Goal: Task Accomplishment & Management: Complete application form

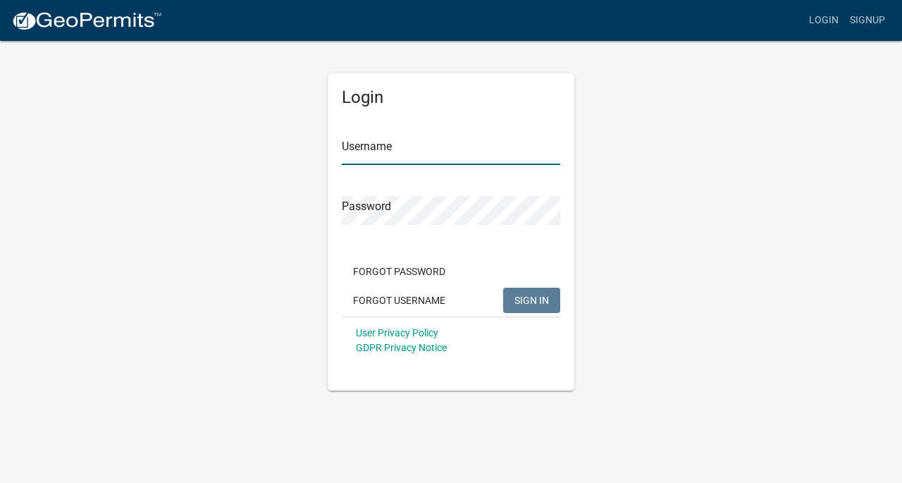
type input "PSD Rentals LLC"
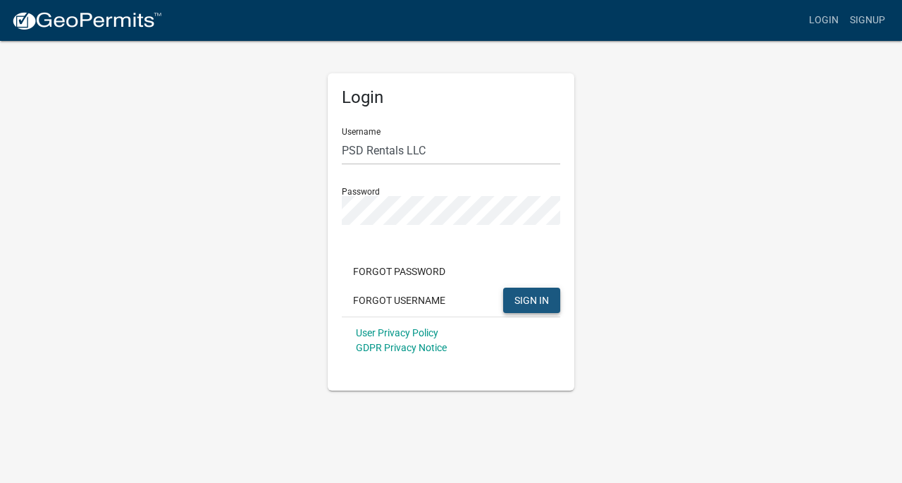
click at [540, 293] on button "SIGN IN" at bounding box center [531, 299] width 57 height 25
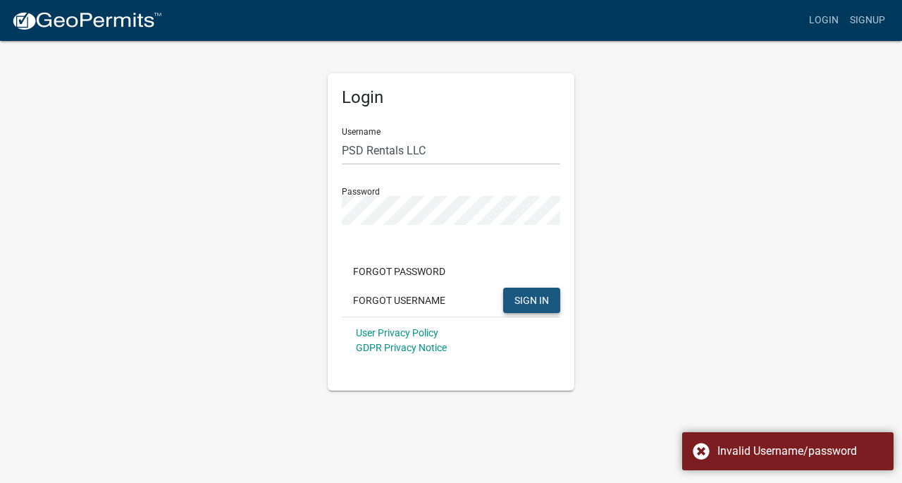
click at [525, 303] on span "SIGN IN" at bounding box center [531, 299] width 35 height 11
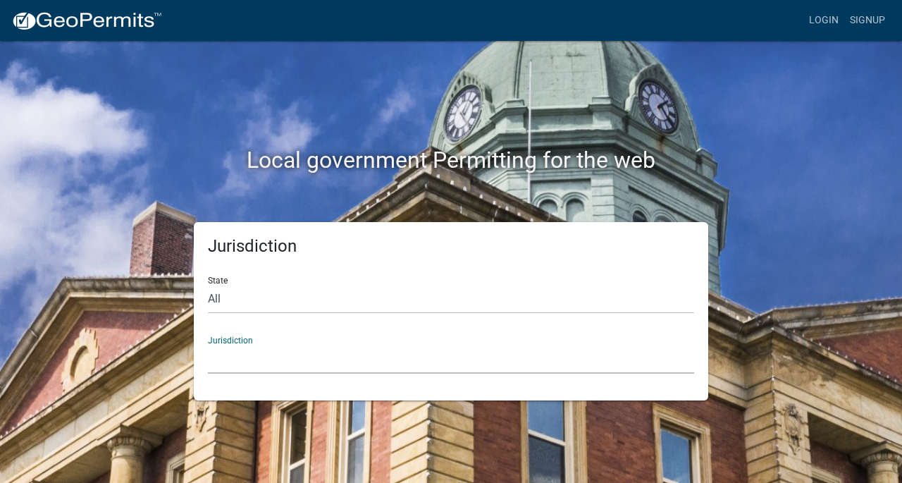
click at [259, 354] on select "[GEOGRAPHIC_DATA], [US_STATE] [GEOGRAPHIC_DATA], [US_STATE][PERSON_NAME][GEOGRA…" at bounding box center [451, 359] width 486 height 29
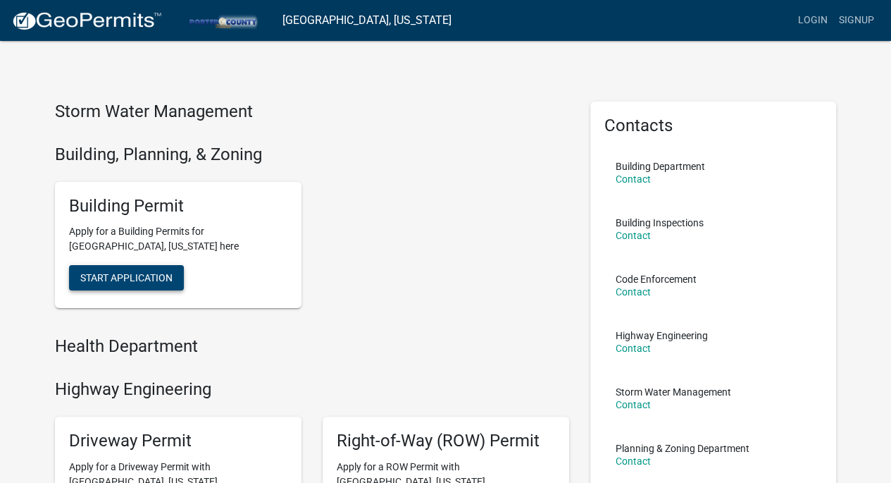
click at [159, 278] on span "Start Application" at bounding box center [126, 277] width 92 height 11
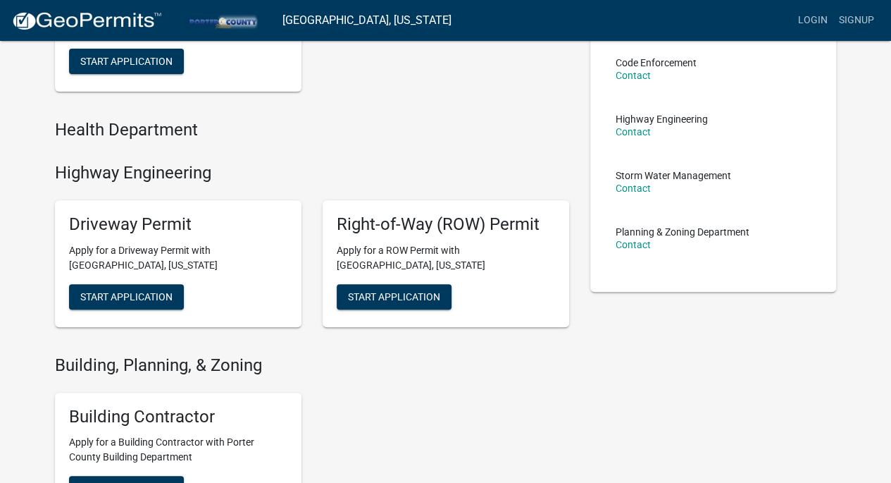
scroll to position [295, 0]
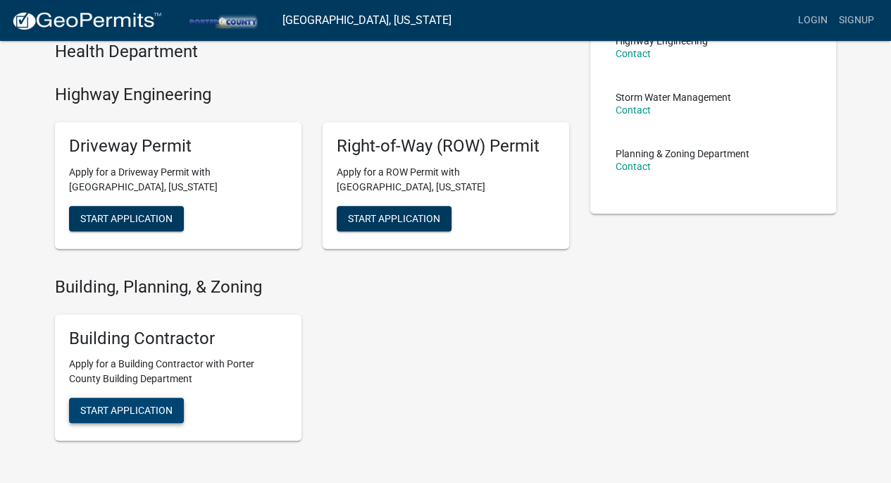
click at [128, 419] on button "Start Application" at bounding box center [126, 409] width 115 height 25
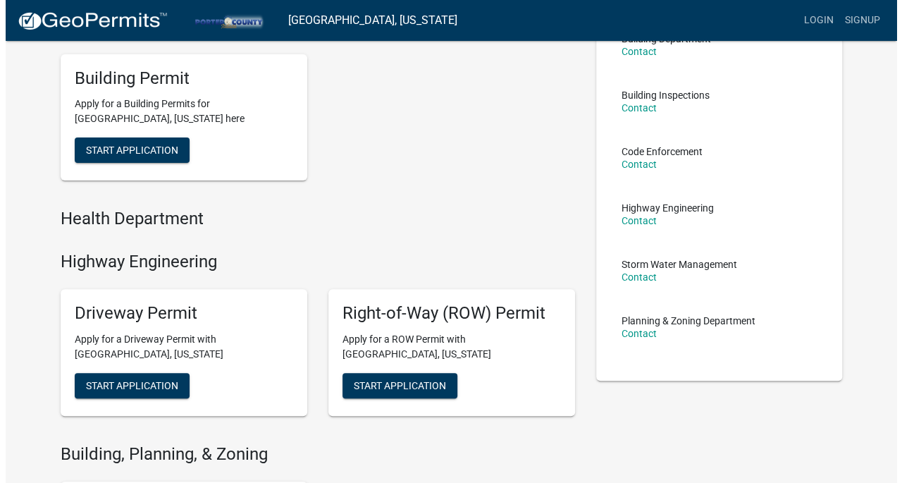
scroll to position [0, 0]
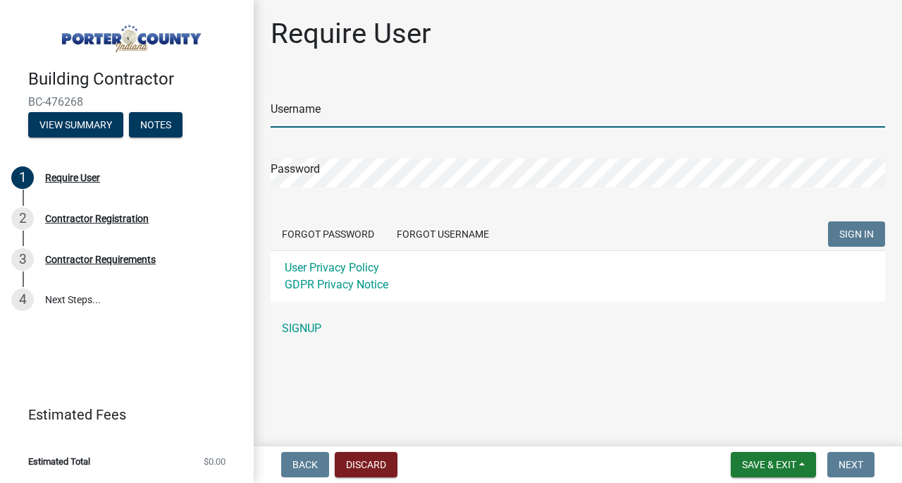
type input "PSD Rentals LLC"
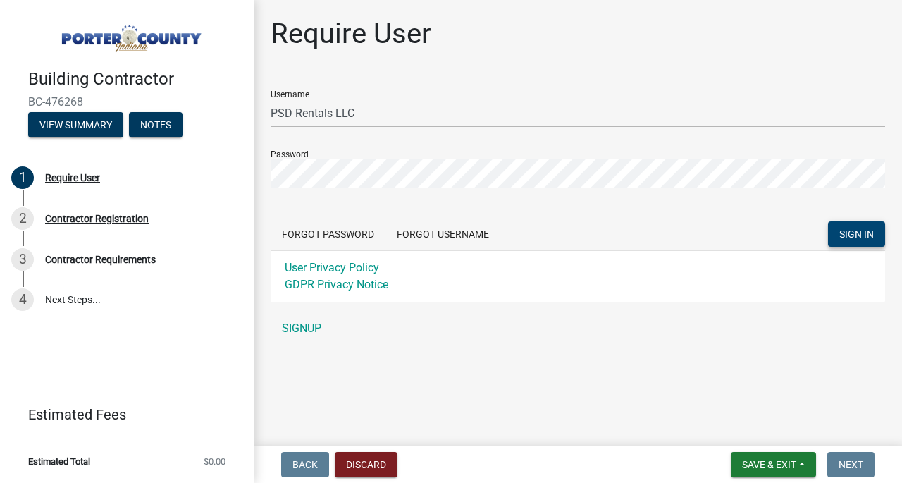
click at [848, 237] on span "SIGN IN" at bounding box center [856, 233] width 35 height 11
click at [371, 228] on button "Forgot Password" at bounding box center [328, 233] width 115 height 25
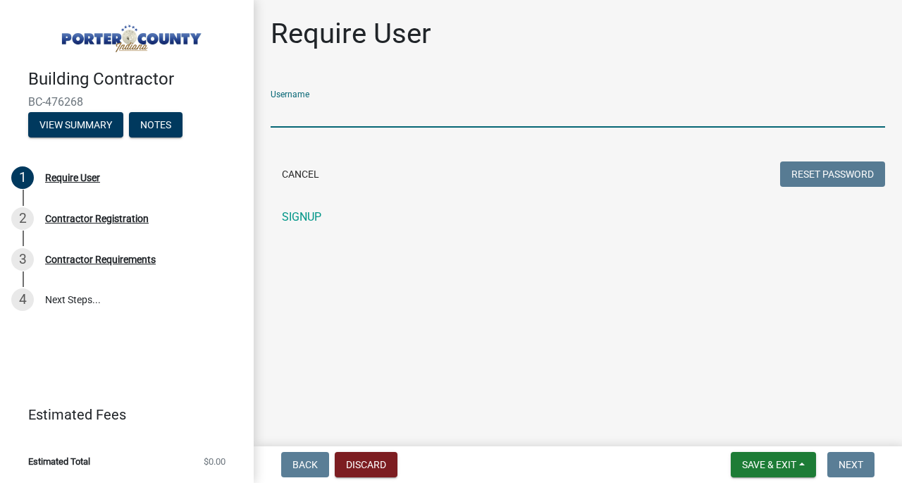
click at [371, 104] on input "Username" at bounding box center [578, 113] width 614 height 29
type input "PSD Rentals LLC"
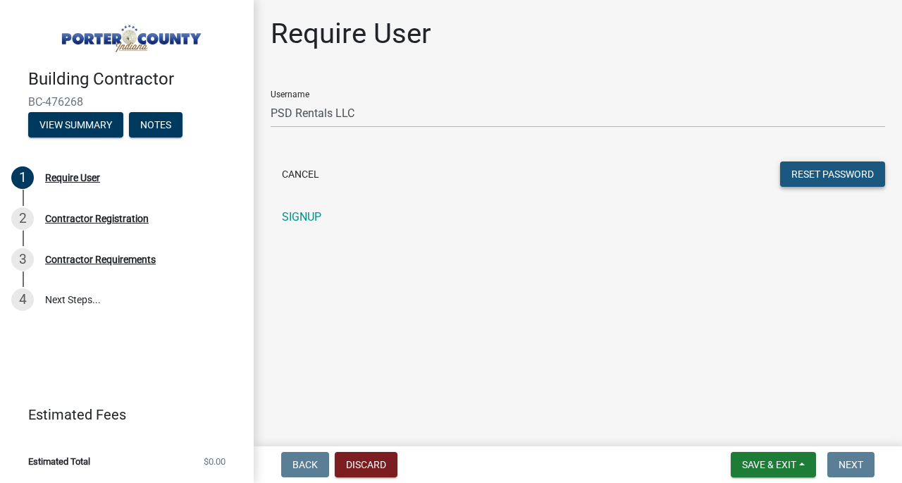
click at [792, 169] on button "Reset Password" at bounding box center [832, 173] width 105 height 25
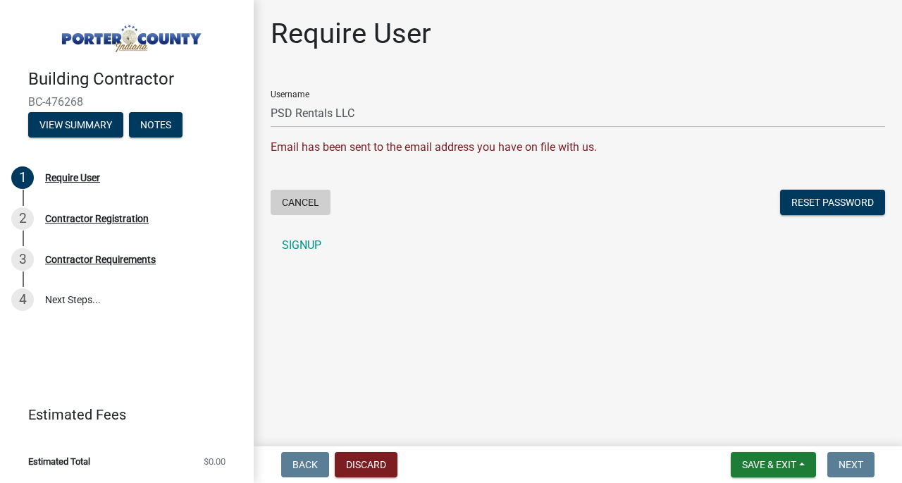
click at [307, 201] on button "Cancel" at bounding box center [301, 202] width 60 height 25
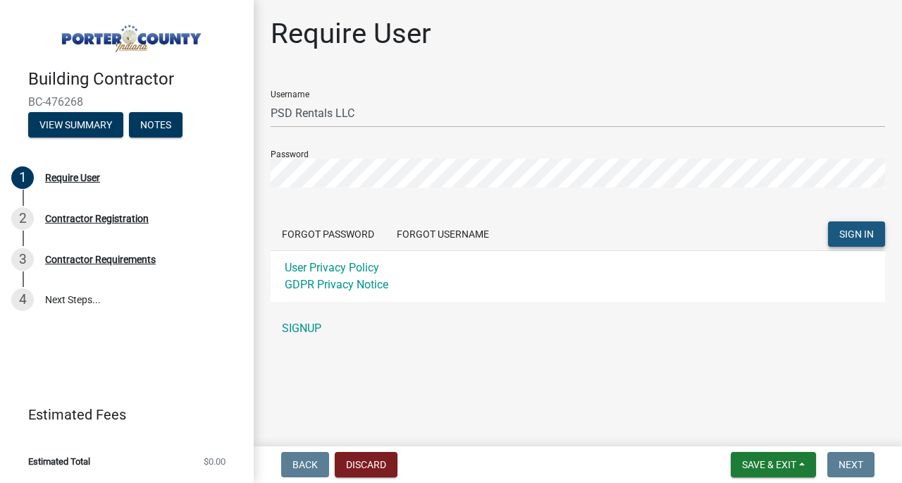
click at [854, 235] on span "SIGN IN" at bounding box center [856, 233] width 35 height 11
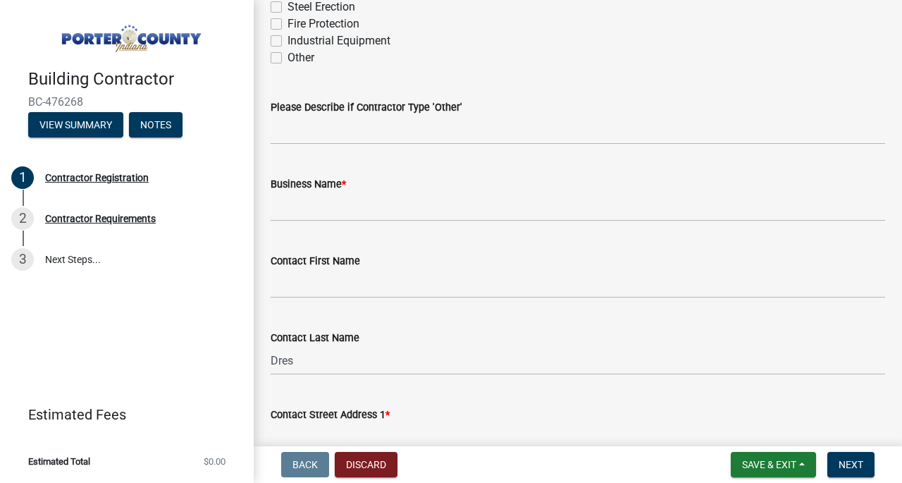
scroll to position [419, 0]
click at [327, 215] on input "Business Name *" at bounding box center [578, 206] width 614 height 29
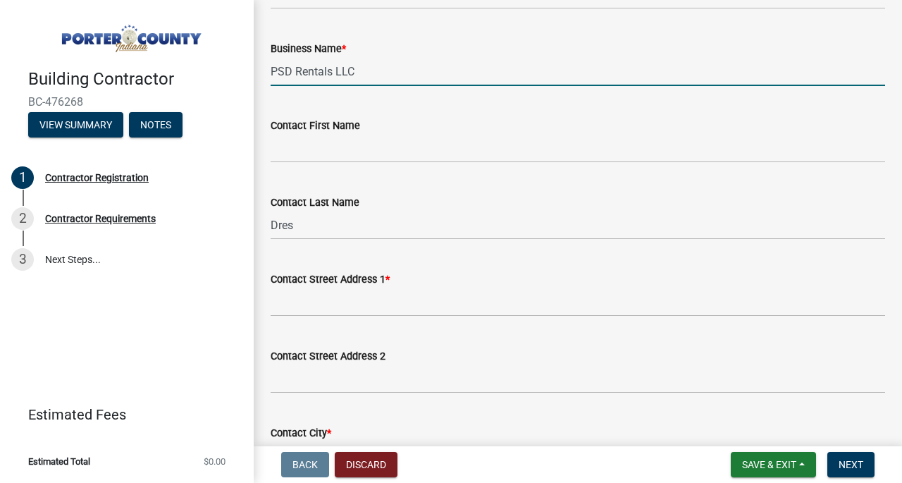
scroll to position [655, 0]
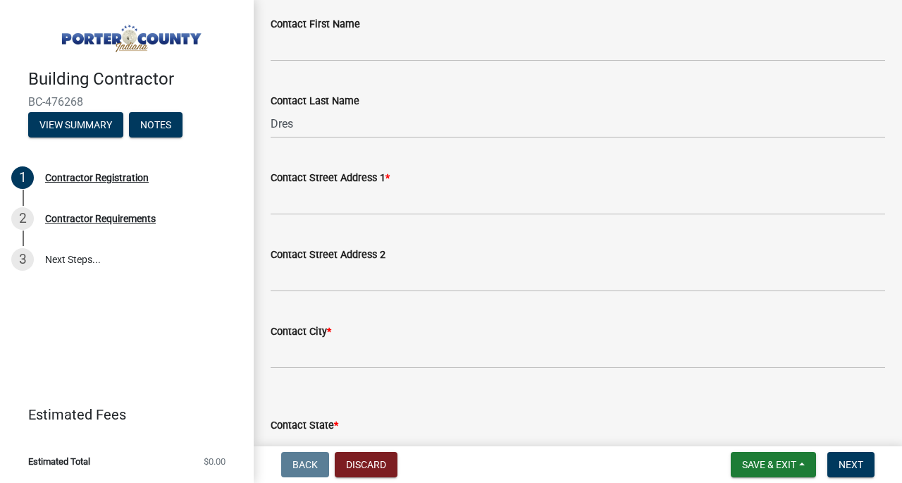
type input "PSD Rentals LLC"
click at [332, 202] on input "Contact Street Address 1 *" at bounding box center [578, 200] width 614 height 29
type input "455 W US Highway 30"
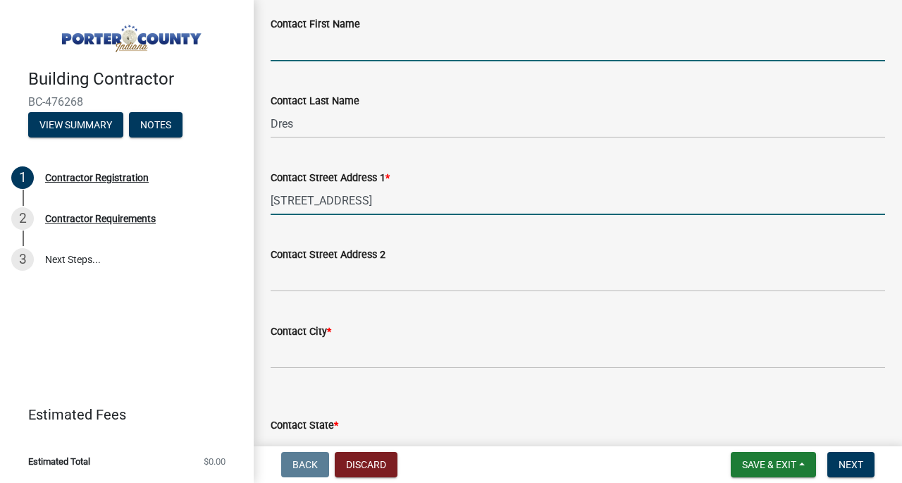
type input "Alexis"
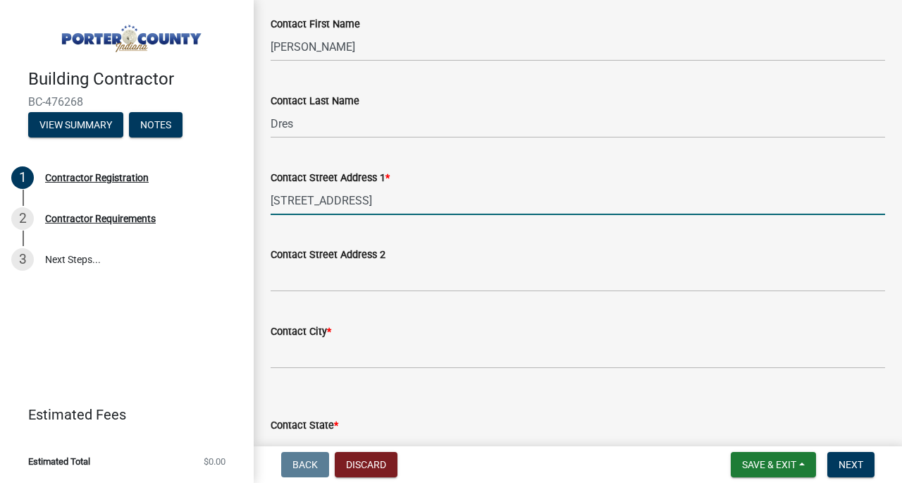
select select "IN"
type input "46385"
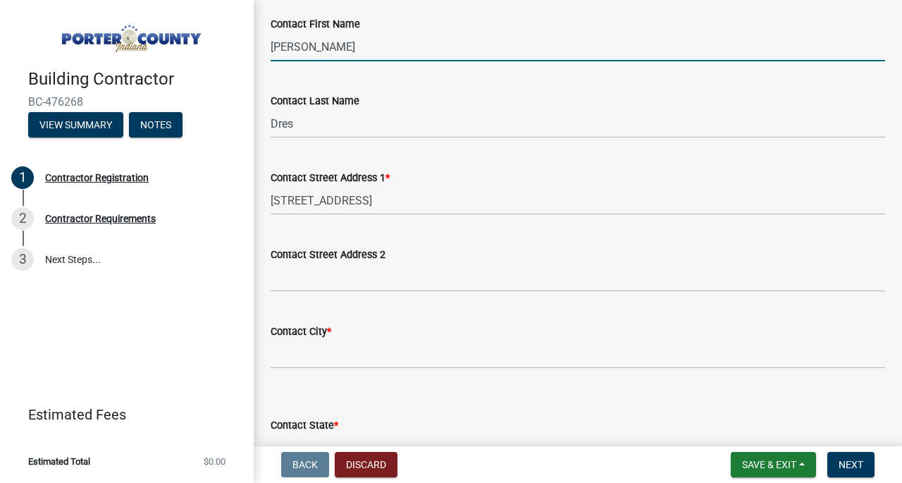
click at [289, 52] on input "Alexis" at bounding box center [578, 46] width 614 height 29
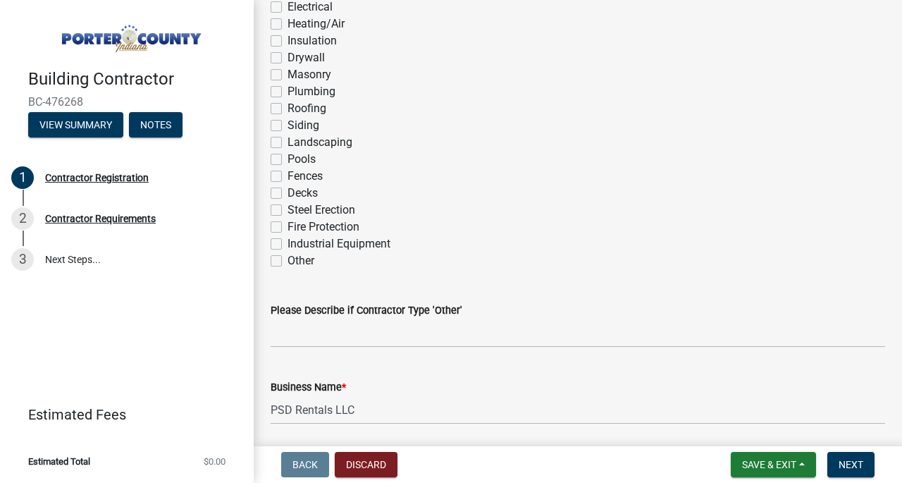
scroll to position [0, 0]
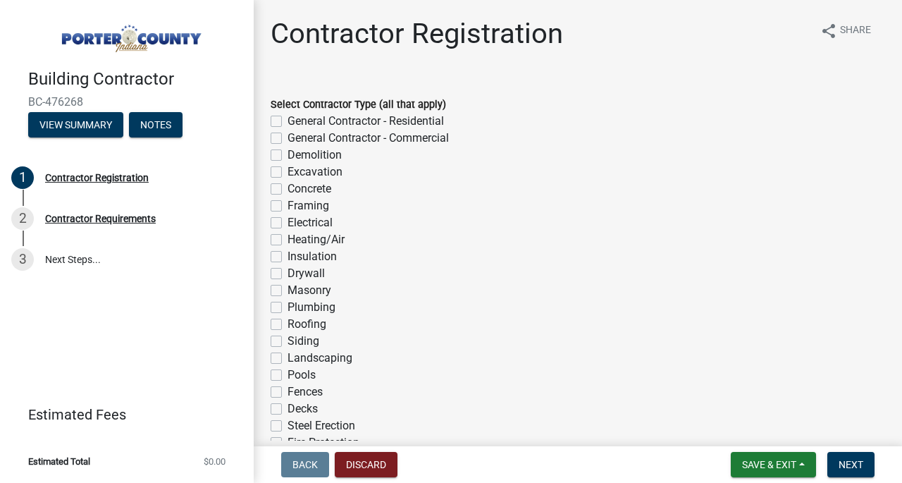
click at [287, 122] on label "General Contractor - Residential" at bounding box center [365, 121] width 156 height 17
click at [287, 122] on input "General Contractor - Residential" at bounding box center [291, 117] width 9 height 9
checkbox input "true"
checkbox input "false"
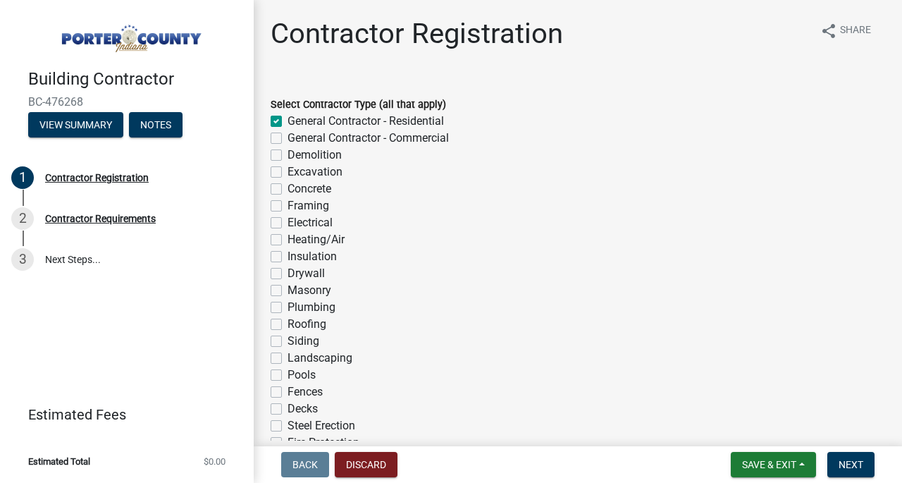
checkbox input "false"
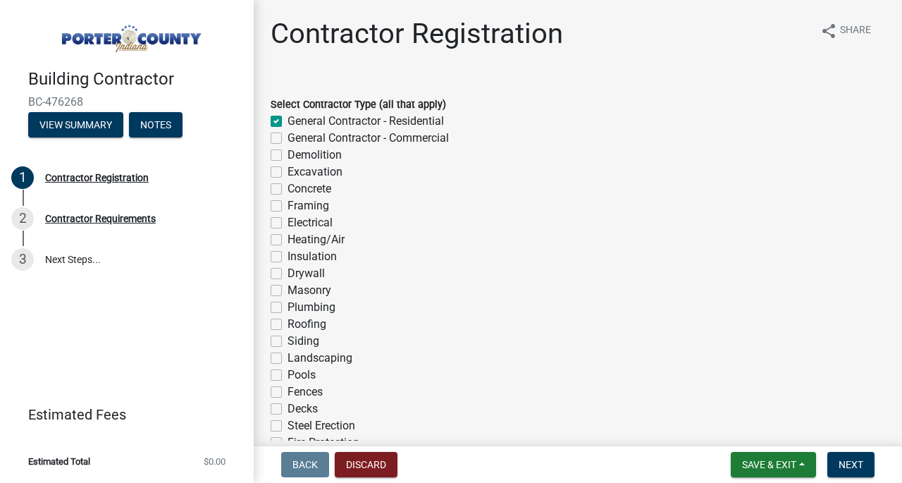
checkbox input "false"
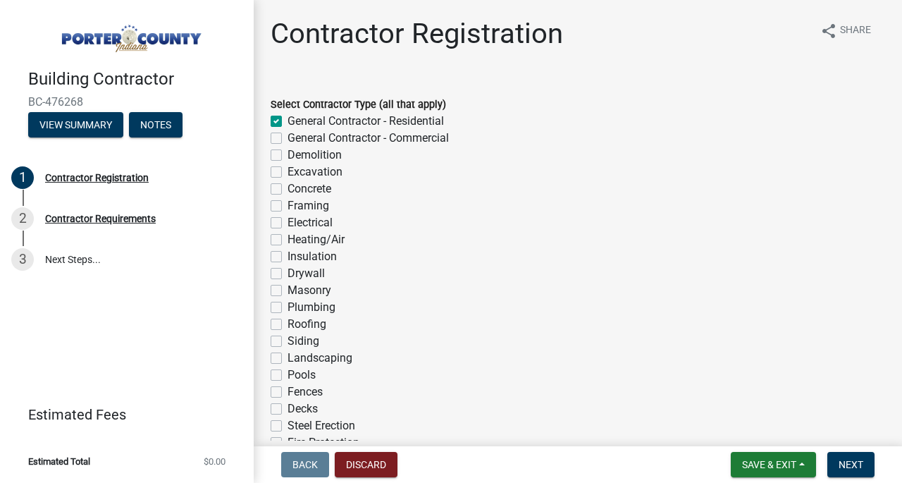
checkbox input "false"
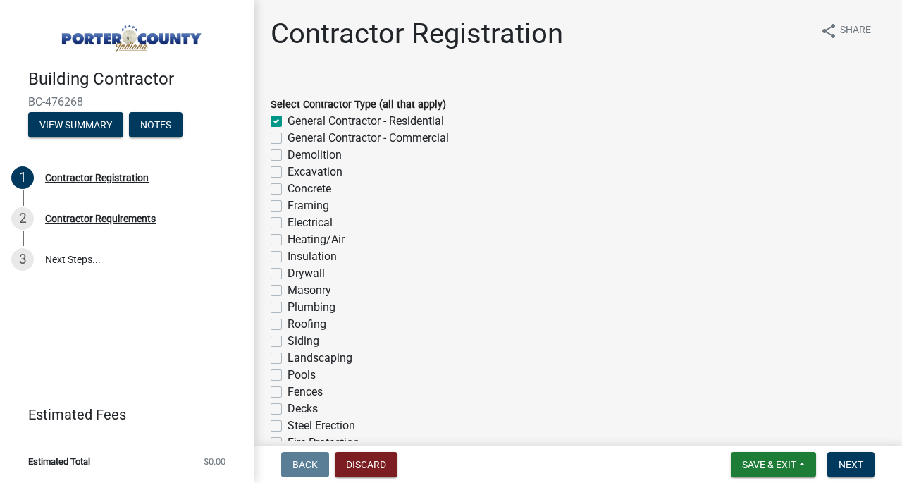
checkbox input "false"
click at [287, 142] on label "General Contractor - Commercial" at bounding box center [367, 138] width 161 height 17
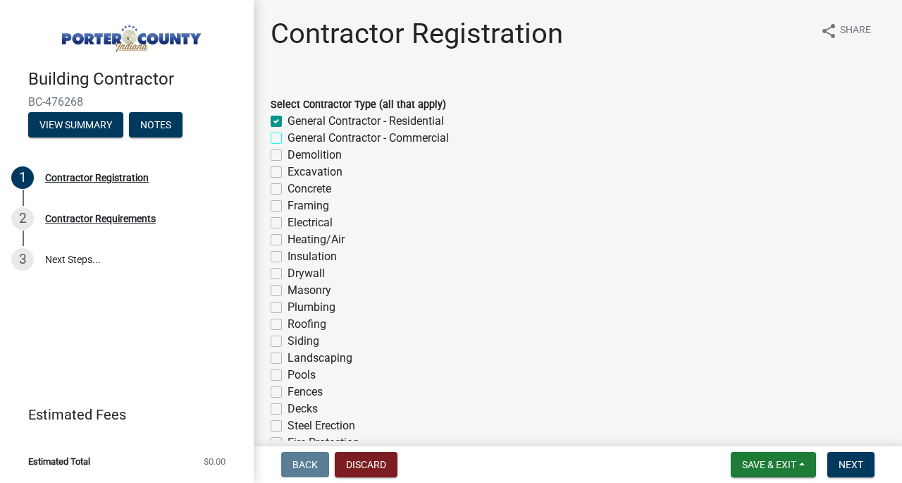
click at [287, 139] on input "General Contractor - Commercial" at bounding box center [291, 134] width 9 height 9
checkbox input "true"
checkbox input "false"
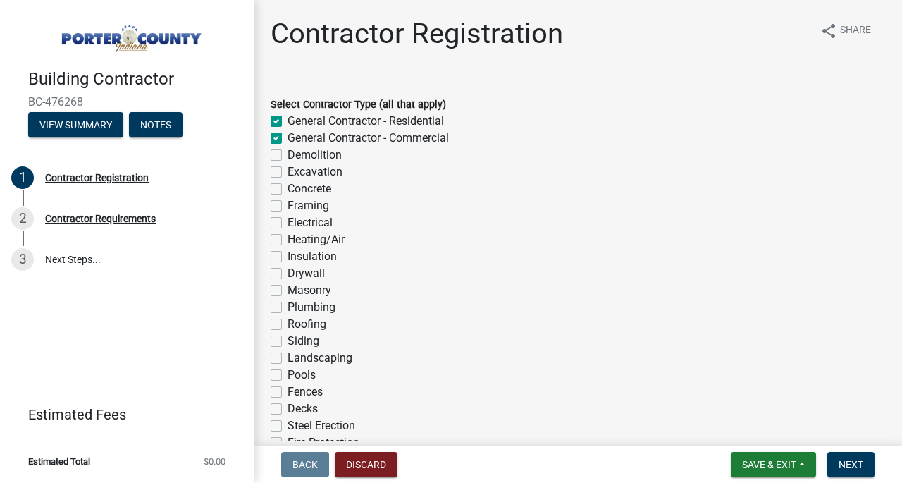
checkbox input "false"
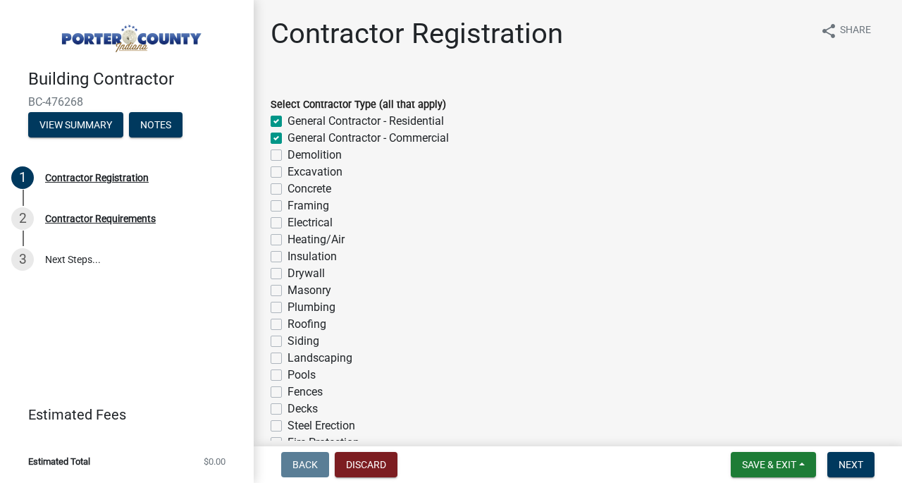
checkbox input "false"
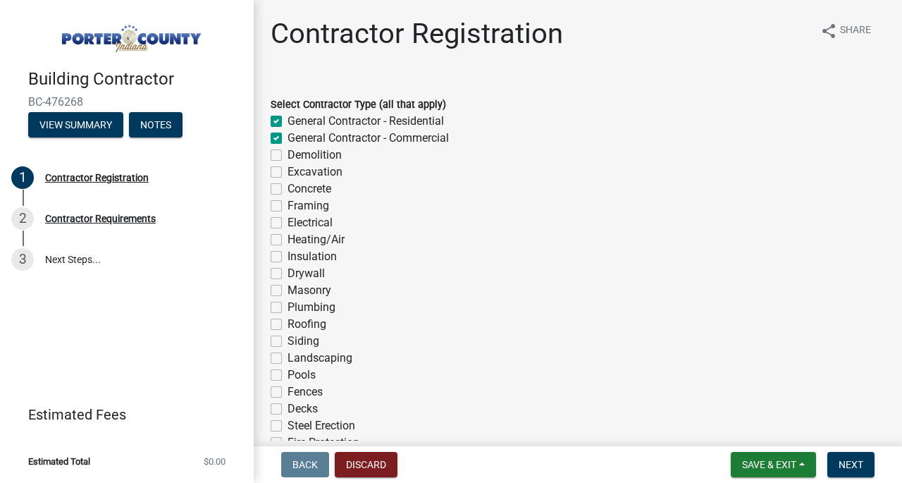
checkbox input "false"
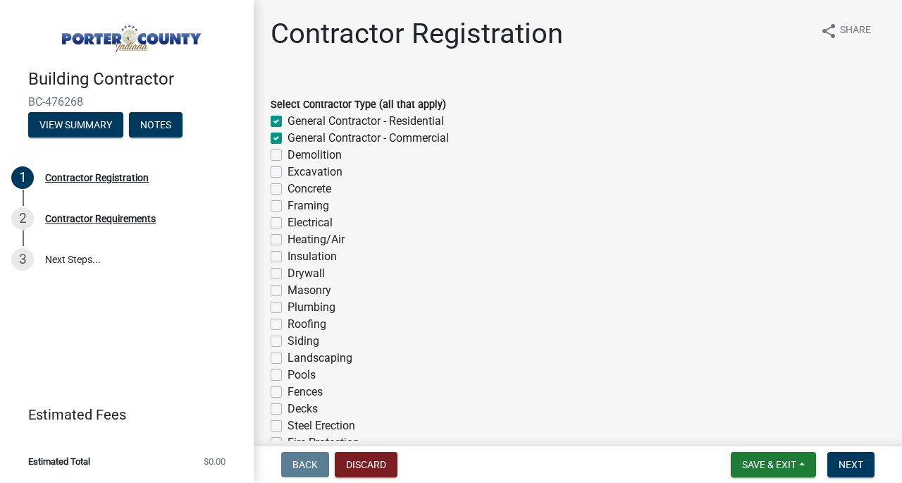
checkbox input "false"
click at [287, 156] on label "Demolition" at bounding box center [314, 155] width 54 height 17
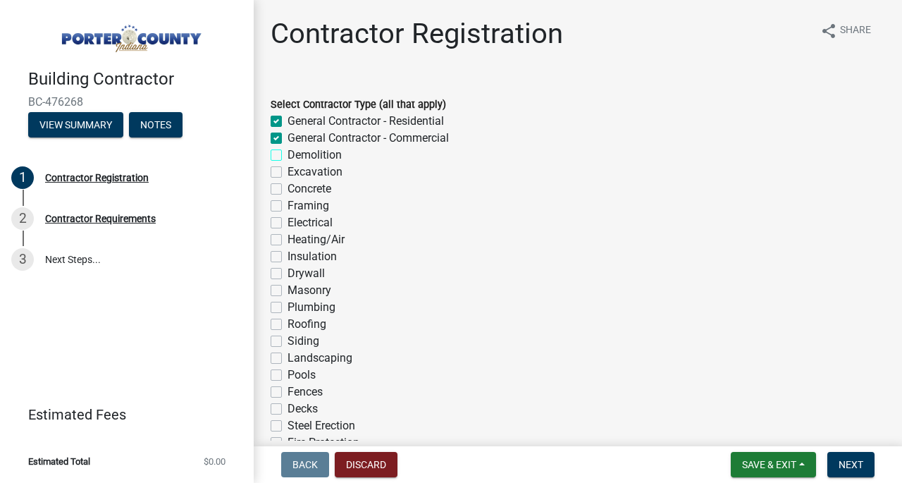
click at [287, 156] on input "Demolition" at bounding box center [291, 151] width 9 height 9
checkbox input "true"
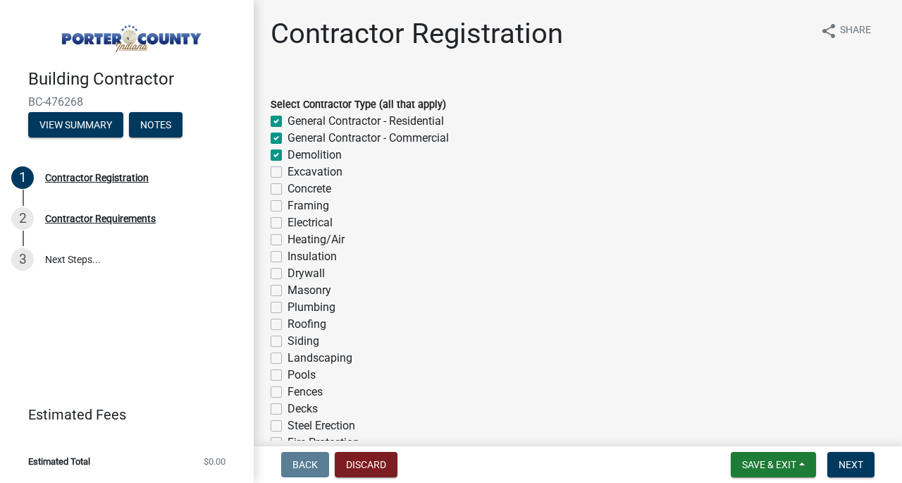
checkbox input "false"
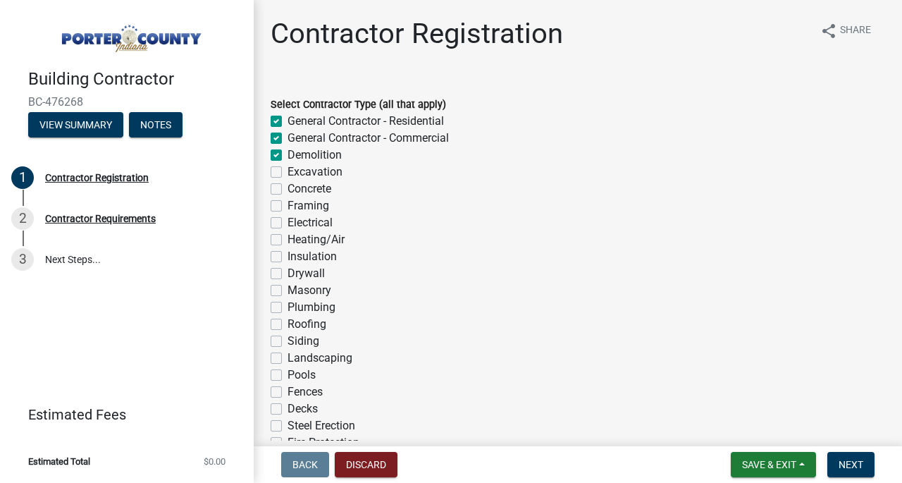
checkbox input "false"
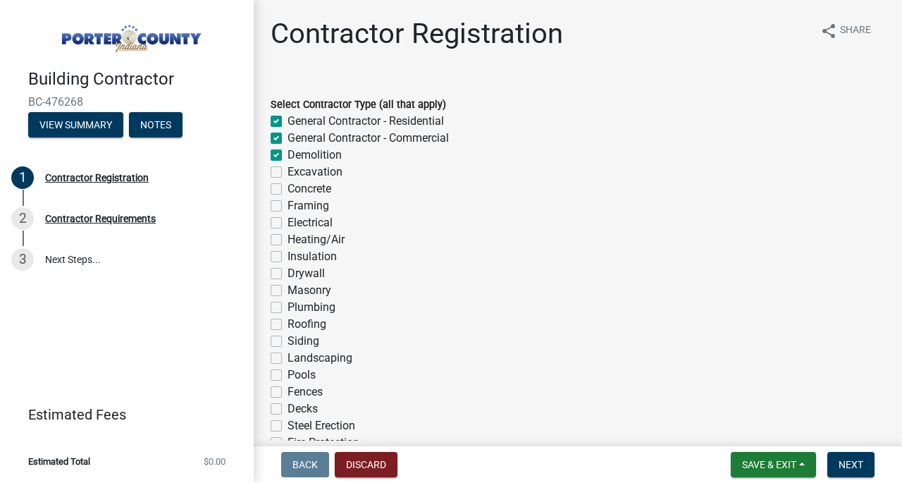
checkbox input "false"
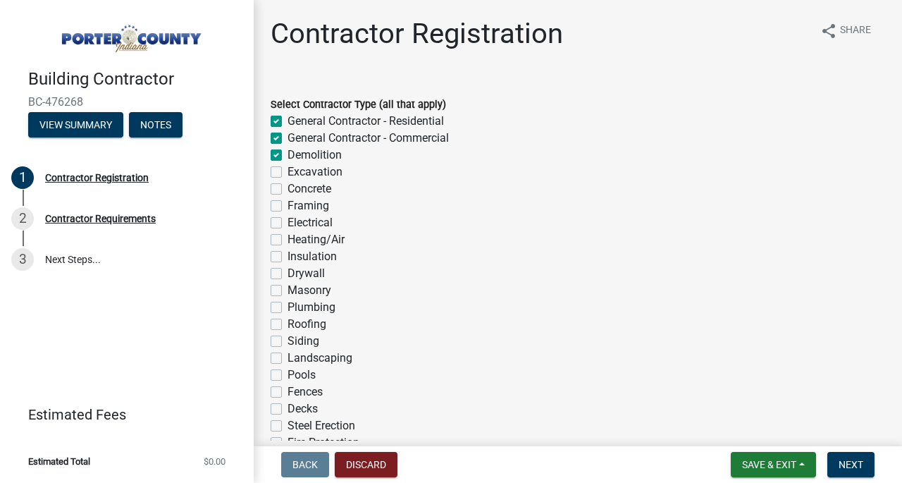
checkbox input "false"
click at [287, 174] on label "Excavation" at bounding box center [314, 171] width 55 height 17
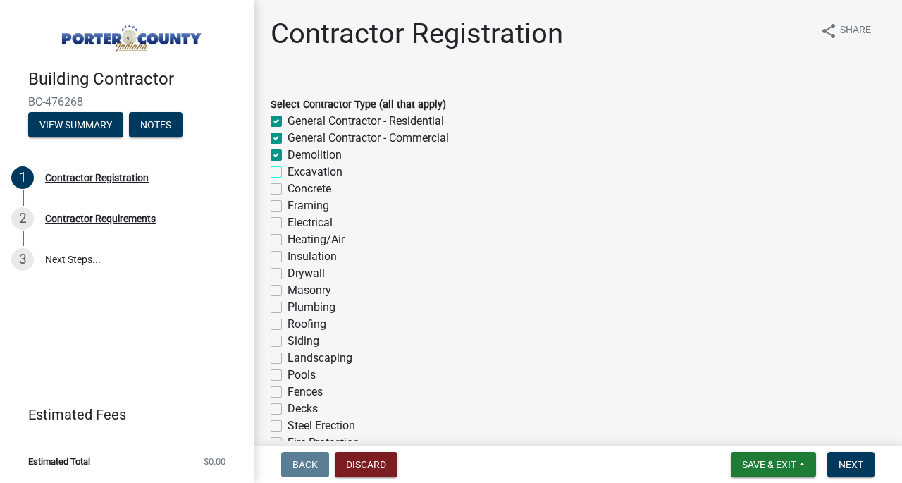
click at [287, 173] on input "Excavation" at bounding box center [291, 167] width 9 height 9
checkbox input "true"
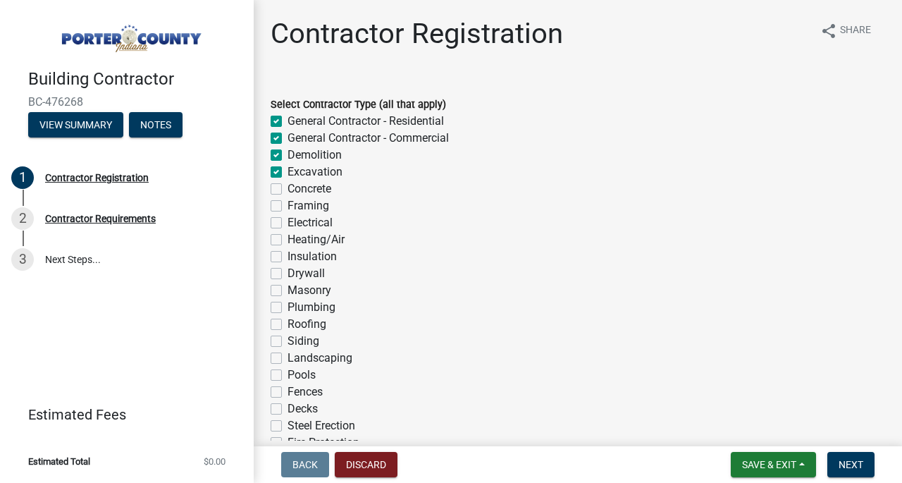
checkbox input "true"
checkbox input "false"
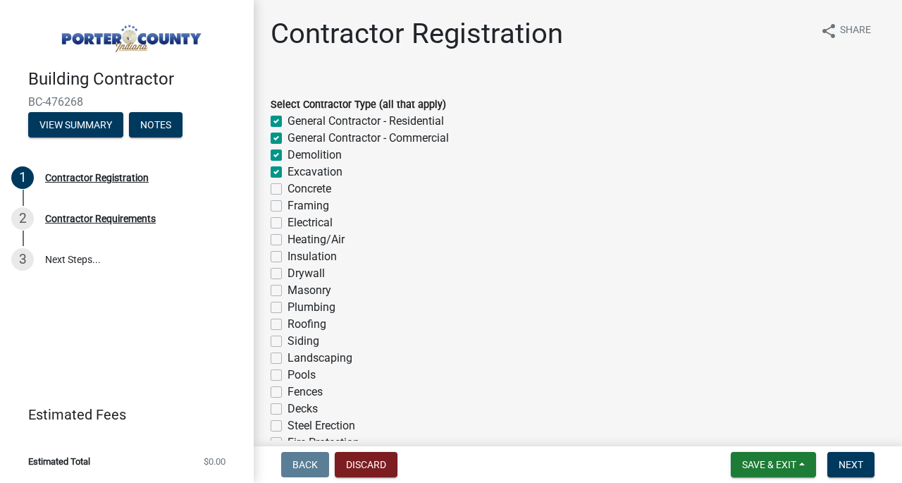
checkbox input "false"
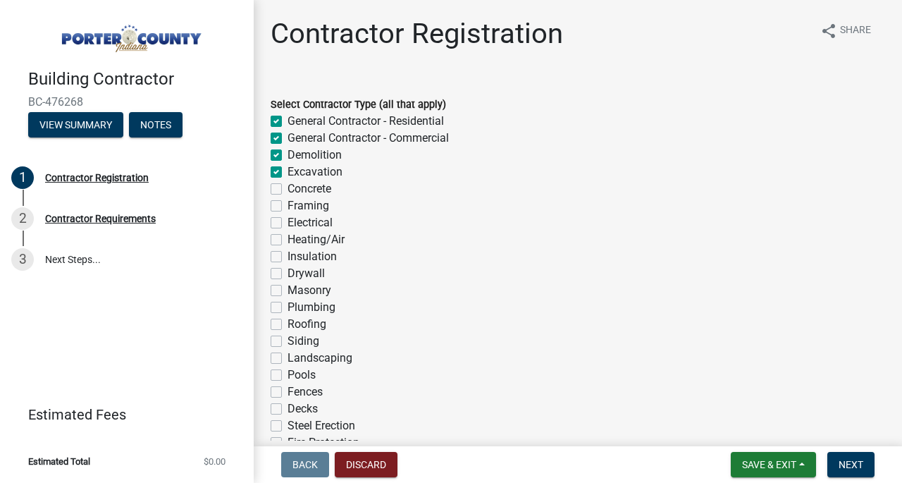
checkbox input "false"
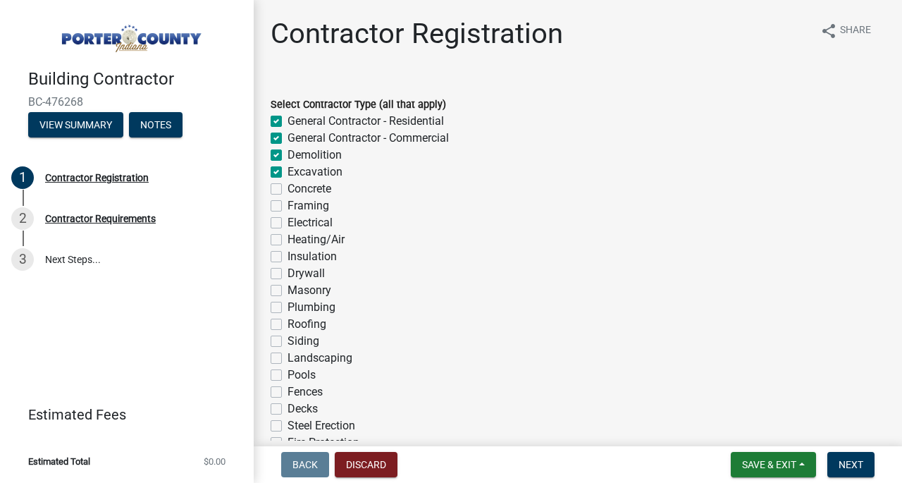
checkbox input "false"
click at [287, 187] on label "Concrete" at bounding box center [309, 188] width 44 height 17
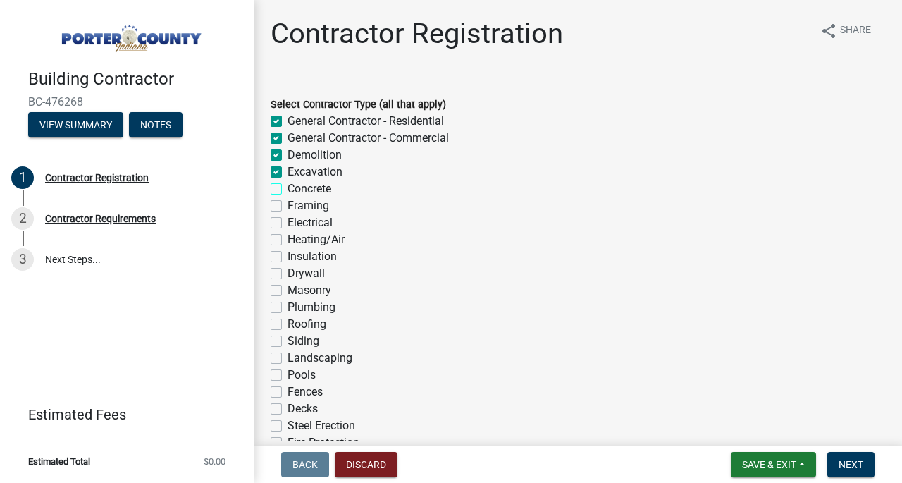
click at [287, 187] on input "Concrete" at bounding box center [291, 184] width 9 height 9
checkbox input "true"
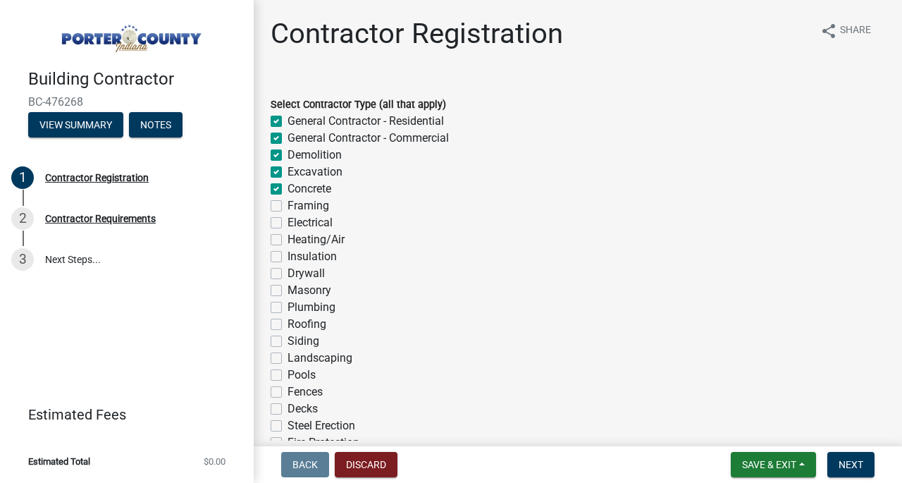
checkbox input "true"
checkbox input "false"
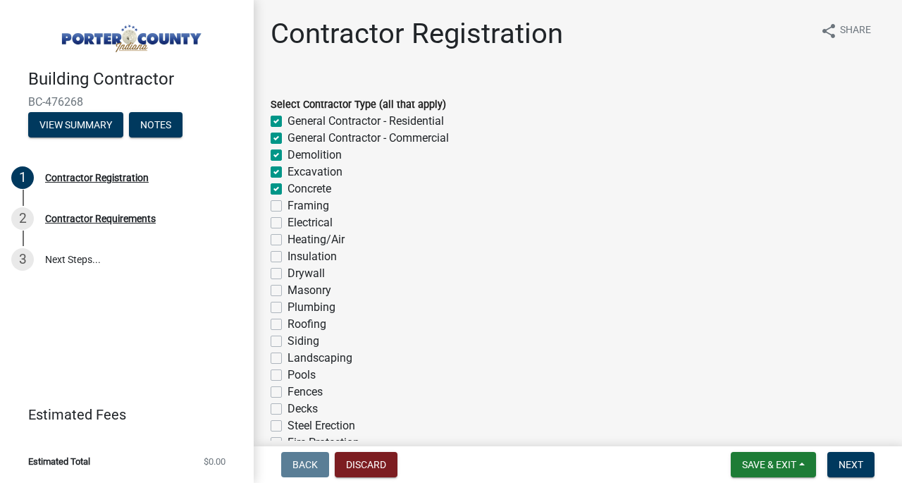
checkbox input "false"
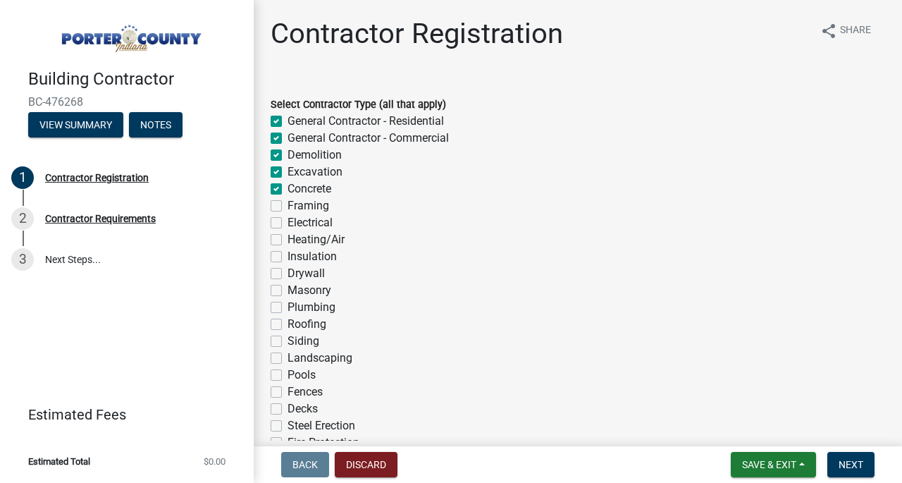
checkbox input "false"
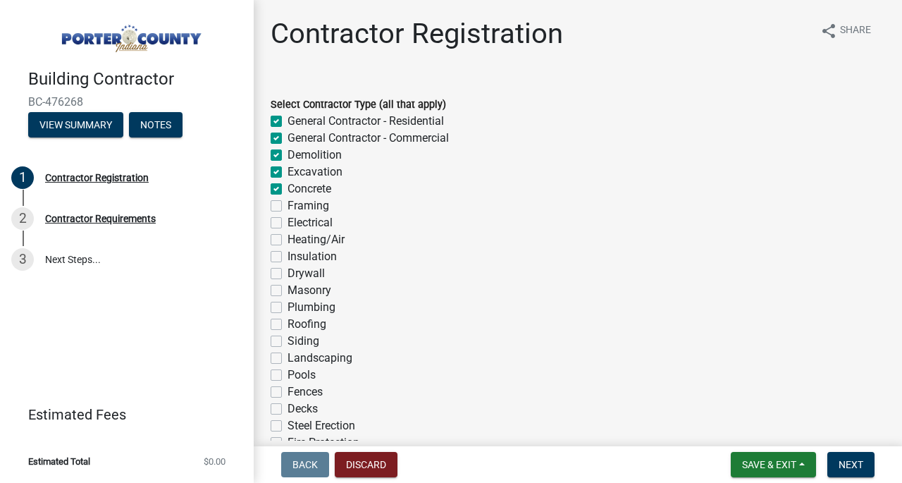
checkbox input "false"
click at [287, 204] on label "Framing" at bounding box center [308, 205] width 42 height 17
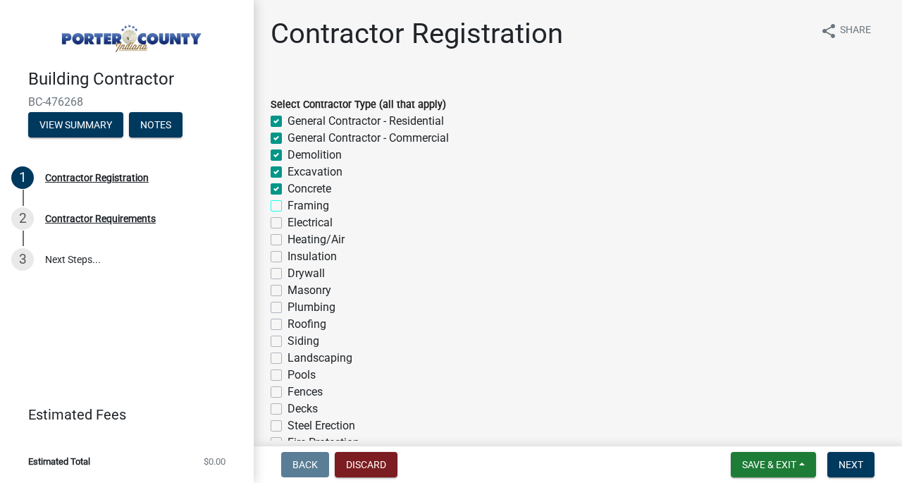
click at [287, 204] on input "Framing" at bounding box center [291, 201] width 9 height 9
checkbox input "true"
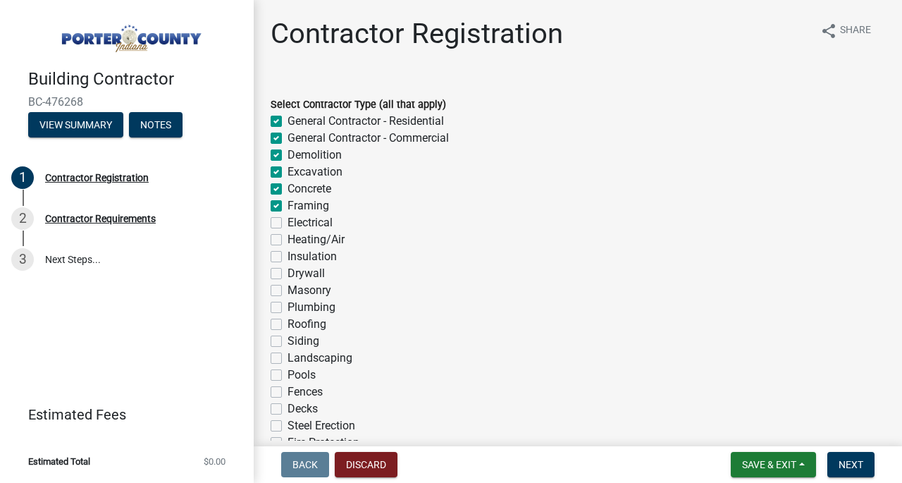
checkbox input "true"
checkbox input "false"
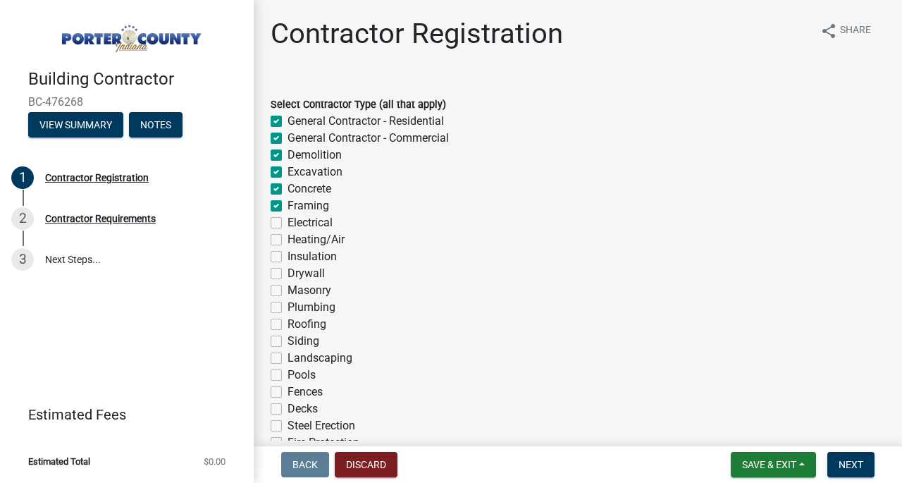
checkbox input "false"
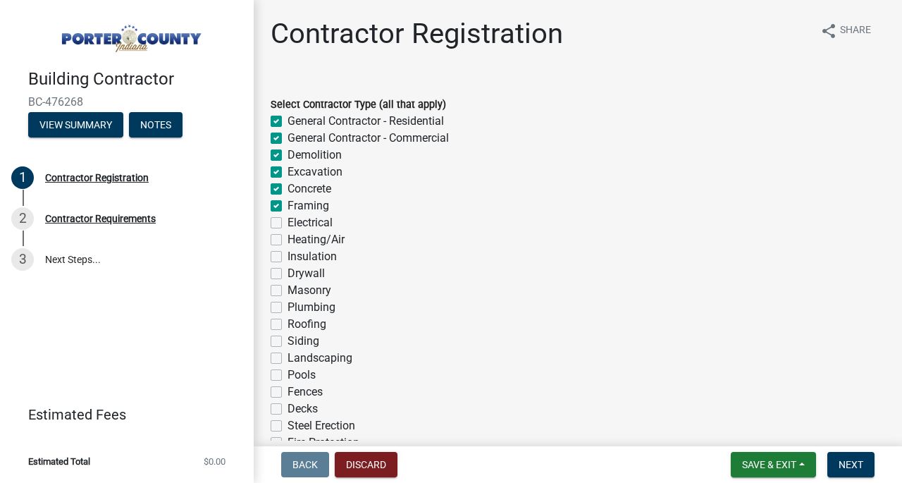
checkbox input "false"
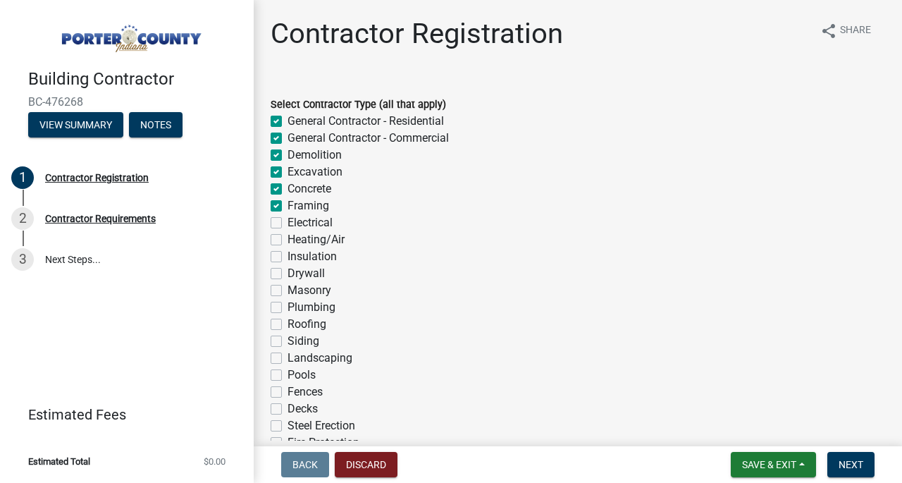
checkbox input "false"
click at [287, 228] on label "Electrical" at bounding box center [309, 222] width 45 height 17
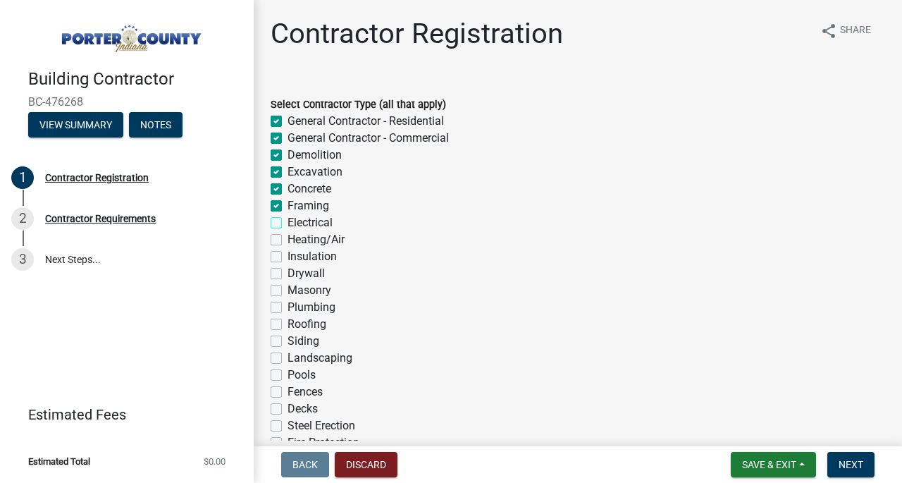
click at [287, 223] on input "Electrical" at bounding box center [291, 218] width 9 height 9
checkbox input "true"
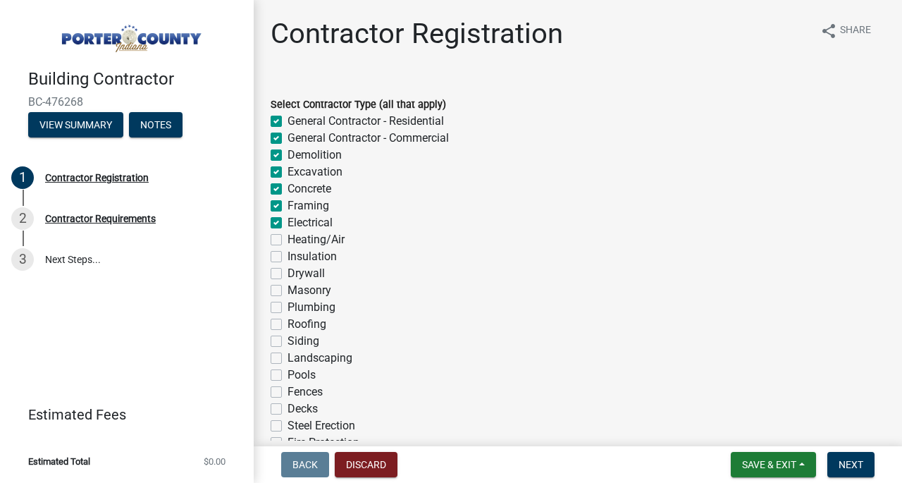
checkbox input "true"
checkbox input "false"
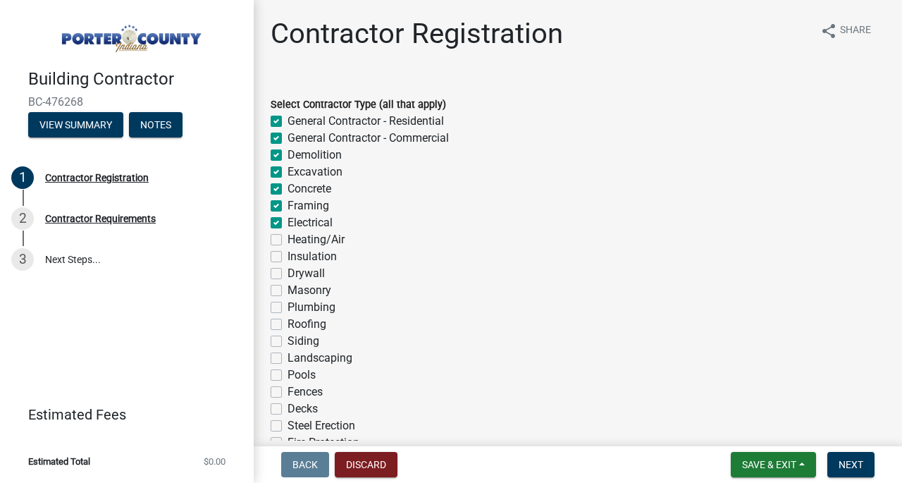
checkbox input "false"
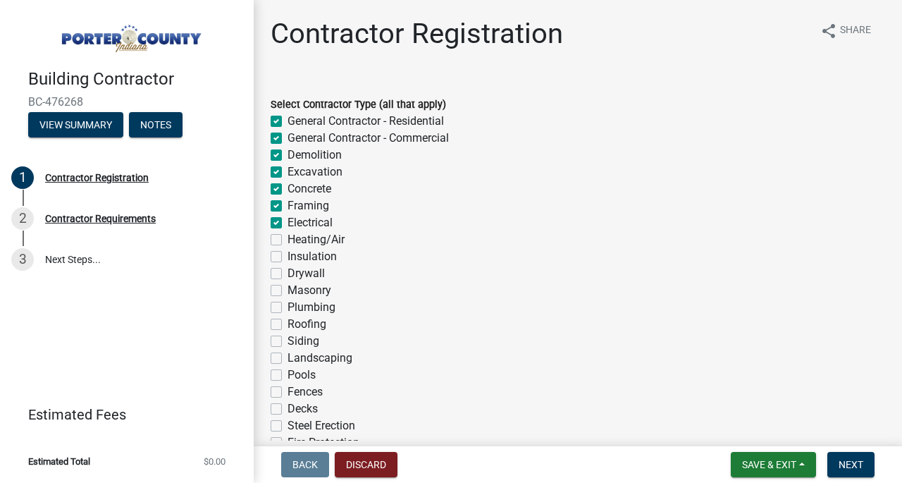
checkbox input "false"
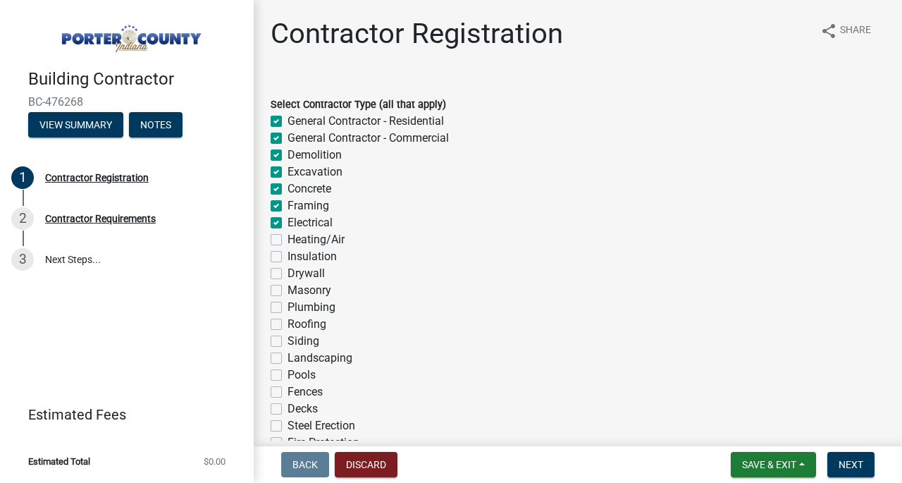
checkbox input "false"
click at [274, 247] on div "Heating/Air" at bounding box center [578, 239] width 614 height 17
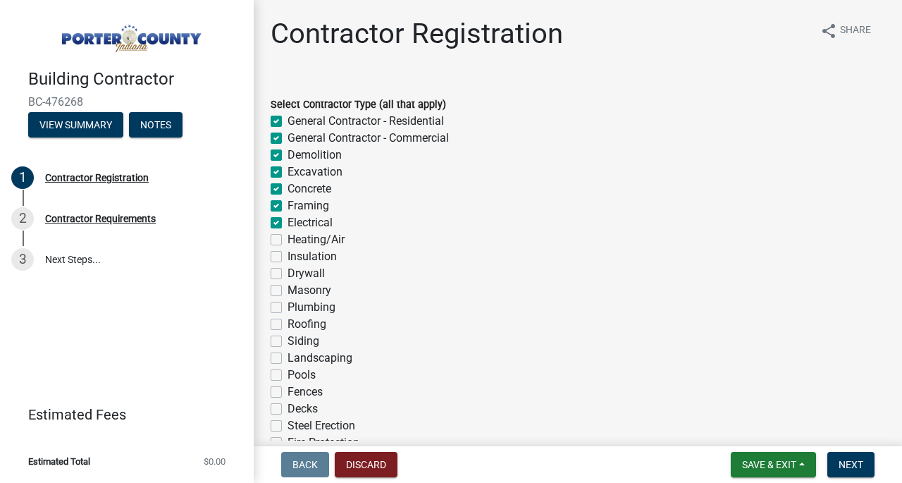
click at [287, 245] on label "Heating/Air" at bounding box center [315, 239] width 57 height 17
click at [287, 240] on input "Heating/Air" at bounding box center [291, 235] width 9 height 9
checkbox input "true"
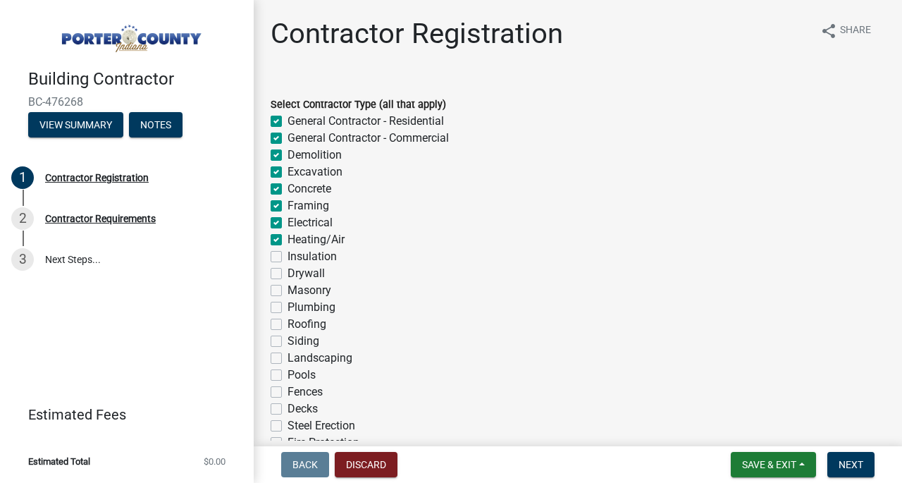
checkbox input "true"
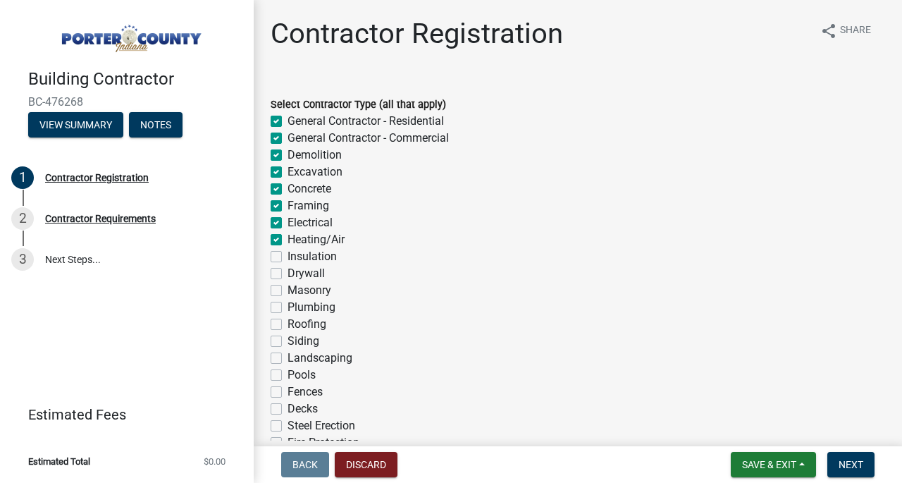
checkbox input "true"
checkbox input "false"
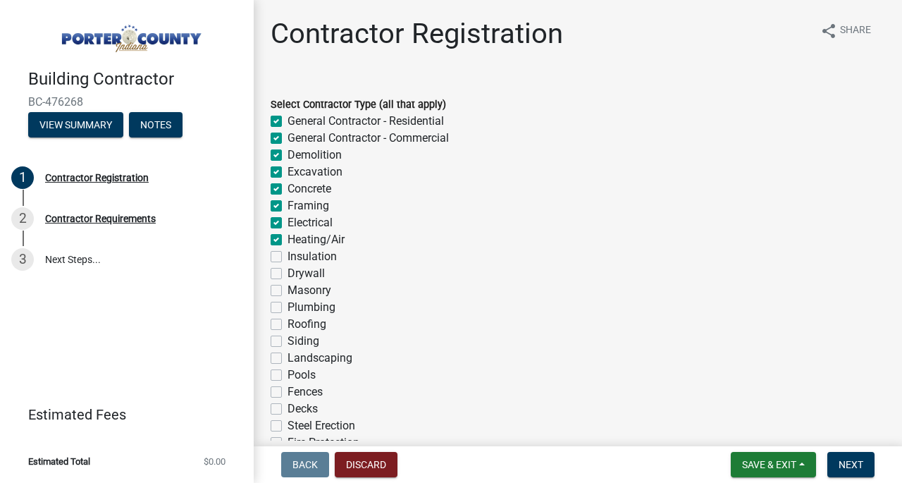
checkbox input "false"
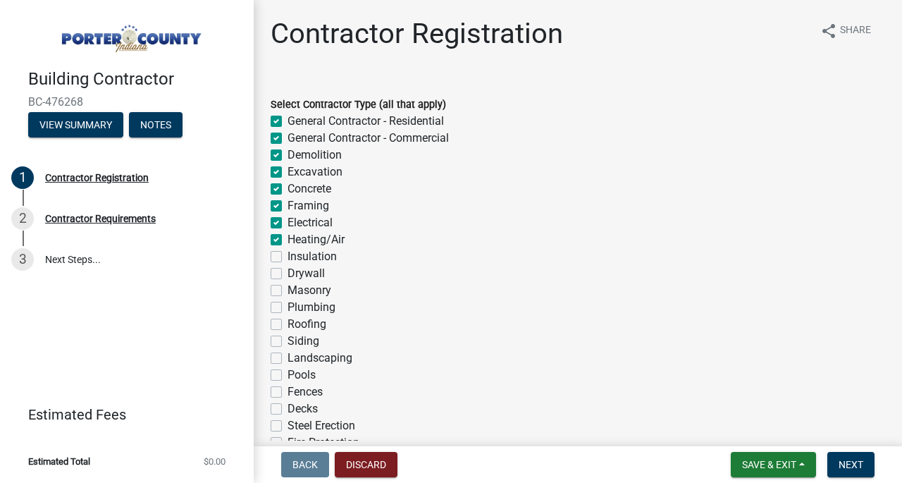
checkbox input "false"
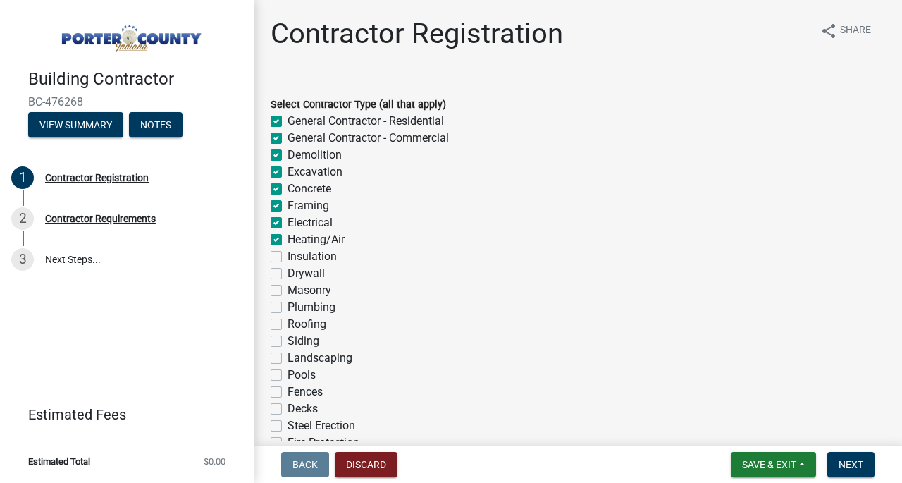
click at [287, 254] on label "Insulation" at bounding box center [311, 256] width 49 height 17
click at [287, 254] on input "Insulation" at bounding box center [291, 252] width 9 height 9
checkbox input "true"
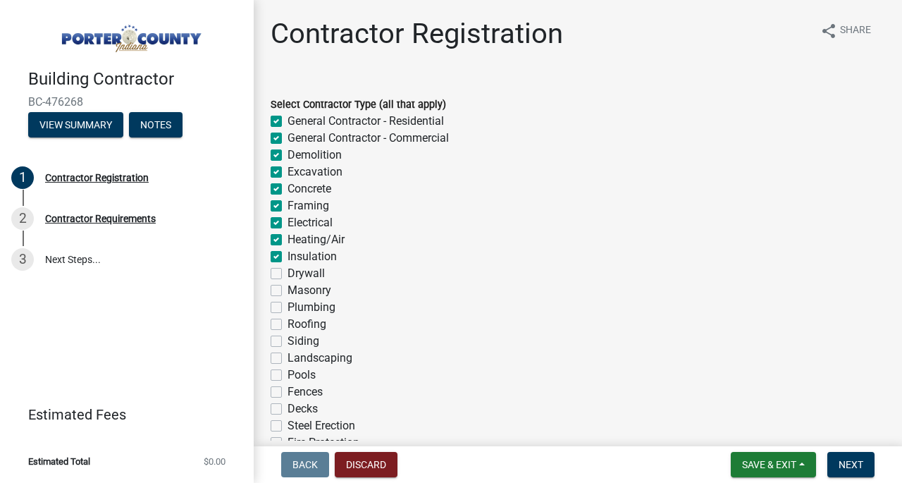
checkbox input "true"
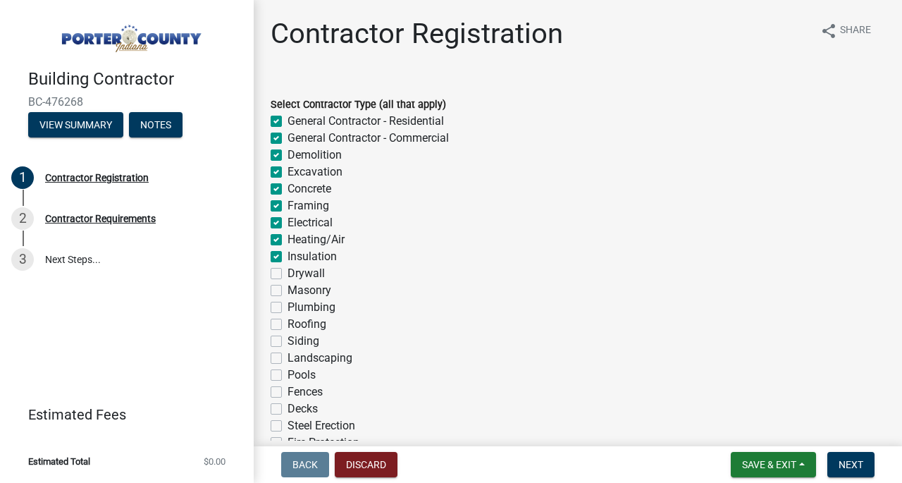
checkbox input "true"
click at [287, 268] on label "Drywall" at bounding box center [305, 273] width 37 height 17
click at [287, 268] on input "Drywall" at bounding box center [291, 269] width 9 height 9
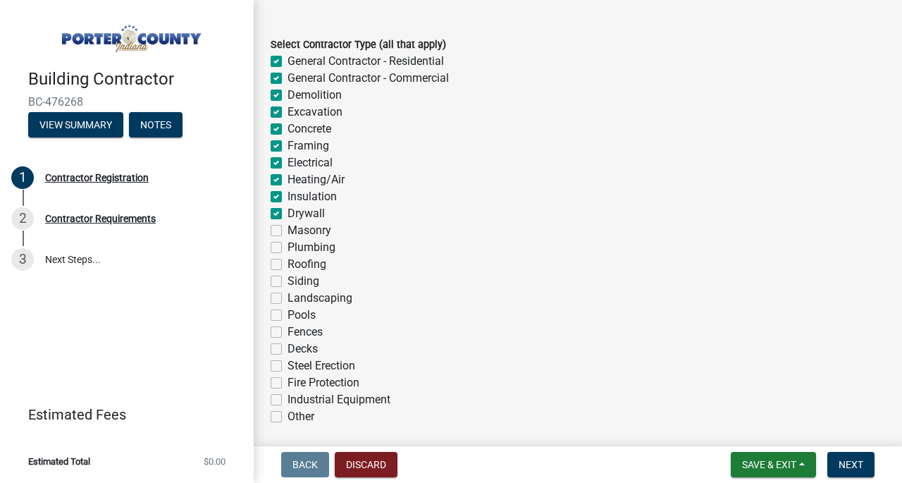
scroll to position [61, 0]
click at [287, 224] on label "Masonry" at bounding box center [309, 229] width 44 height 17
click at [287, 224] on input "Masonry" at bounding box center [291, 225] width 9 height 9
click at [287, 261] on label "Roofing" at bounding box center [306, 263] width 39 height 17
click at [287, 261] on input "Roofing" at bounding box center [291, 259] width 9 height 9
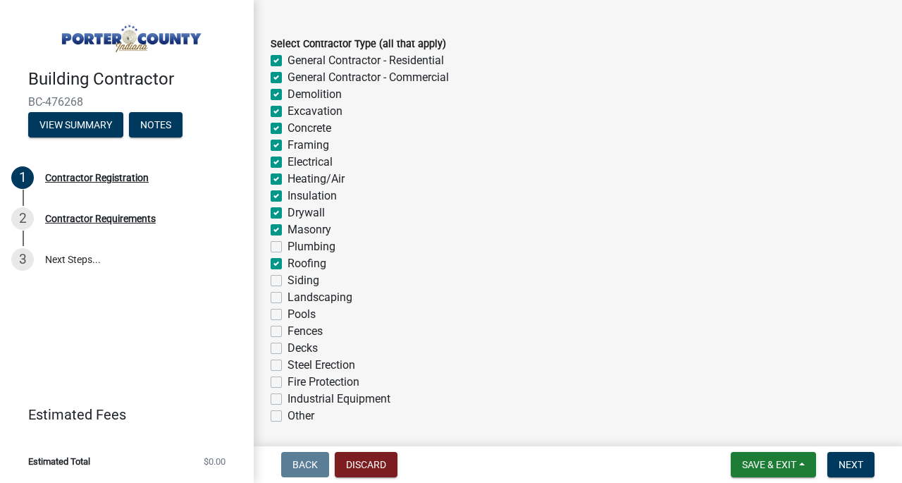
click at [287, 280] on label "Siding" at bounding box center [303, 280] width 32 height 17
click at [287, 280] on input "Siding" at bounding box center [291, 276] width 9 height 9
click at [287, 295] on label "Landscaping" at bounding box center [319, 297] width 65 height 17
click at [287, 295] on input "Landscaping" at bounding box center [291, 293] width 9 height 9
click at [275, 325] on div "Fences" at bounding box center [578, 331] width 614 height 17
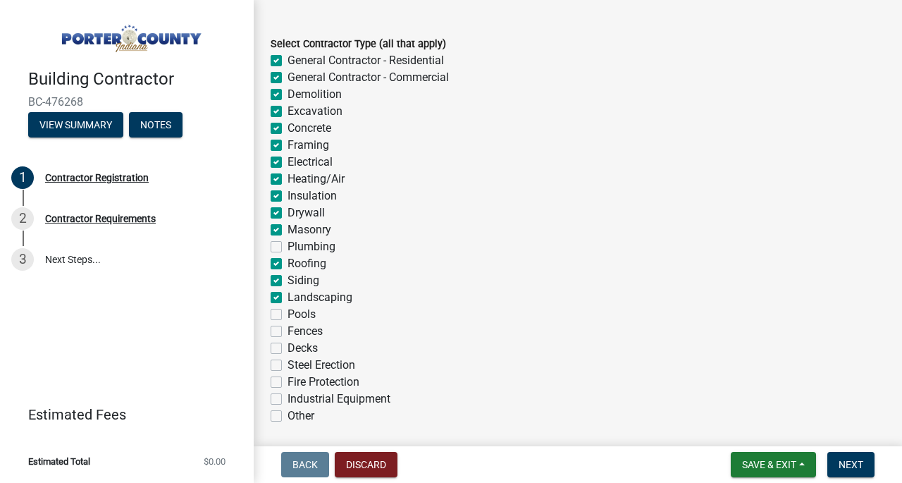
click at [287, 312] on label "Pools" at bounding box center [301, 314] width 28 height 17
click at [287, 312] on input "Pools" at bounding box center [291, 310] width 9 height 9
click at [287, 335] on label "Fences" at bounding box center [304, 331] width 35 height 17
click at [287, 332] on input "Fences" at bounding box center [291, 327] width 9 height 9
click at [287, 346] on label "Decks" at bounding box center [302, 348] width 30 height 17
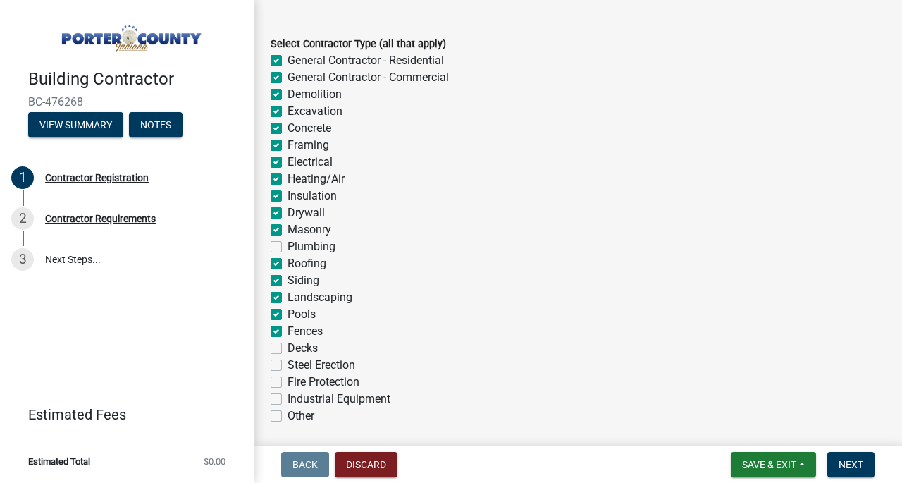
click at [287, 346] on input "Decks" at bounding box center [291, 344] width 9 height 9
click at [287, 361] on label "Steel Erection" at bounding box center [321, 365] width 68 height 17
click at [287, 361] on input "Steel Erection" at bounding box center [291, 361] width 9 height 9
click at [287, 377] on label "Fire Protection" at bounding box center [323, 381] width 72 height 17
click at [287, 377] on input "Fire Protection" at bounding box center [291, 377] width 9 height 9
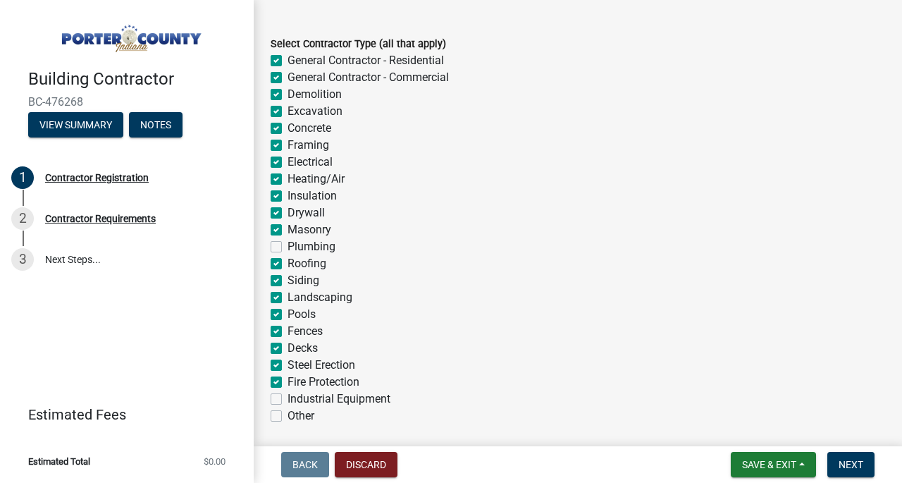
click at [287, 402] on label "Industrial Equipment" at bounding box center [338, 398] width 103 height 17
click at [287, 400] on input "Industrial Equipment" at bounding box center [291, 394] width 9 height 9
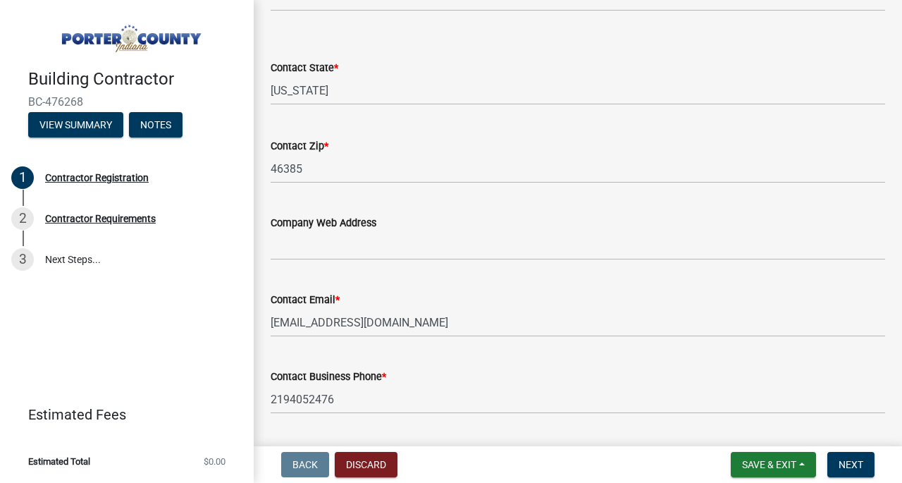
scroll to position [1205, 0]
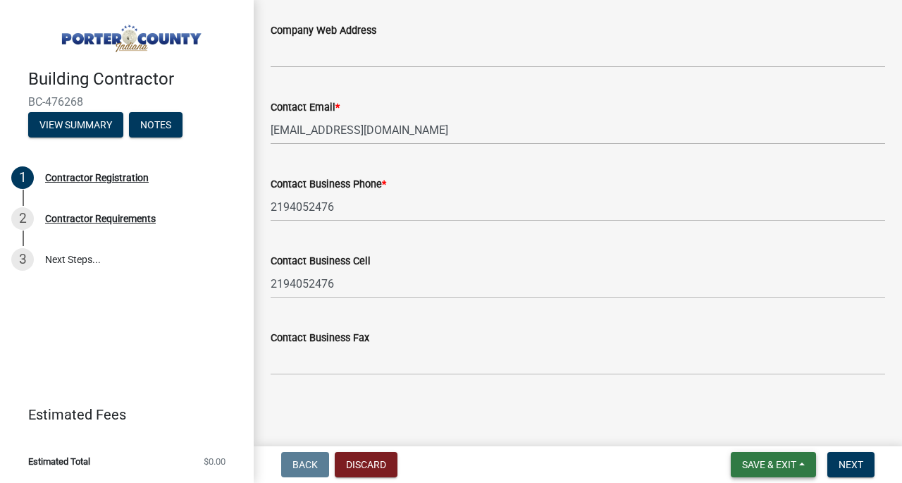
click at [788, 459] on span "Save & Exit" at bounding box center [769, 464] width 54 height 11
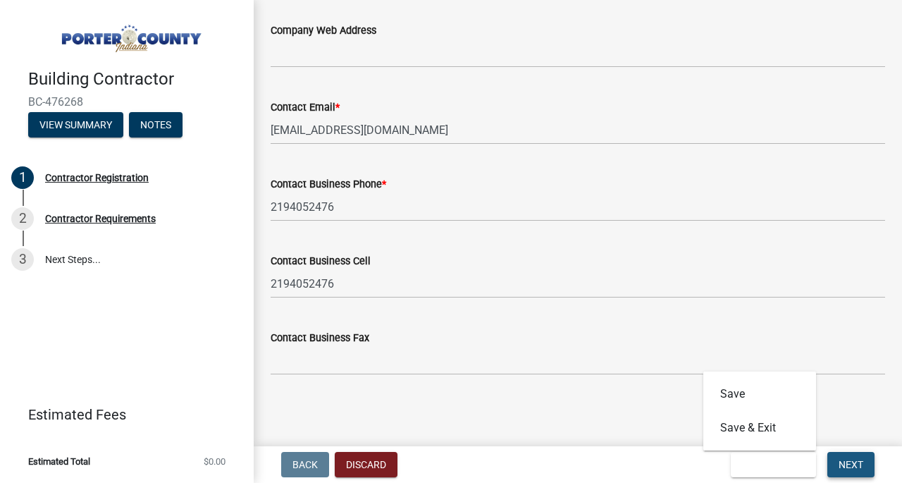
click at [852, 462] on span "Next" at bounding box center [851, 464] width 25 height 11
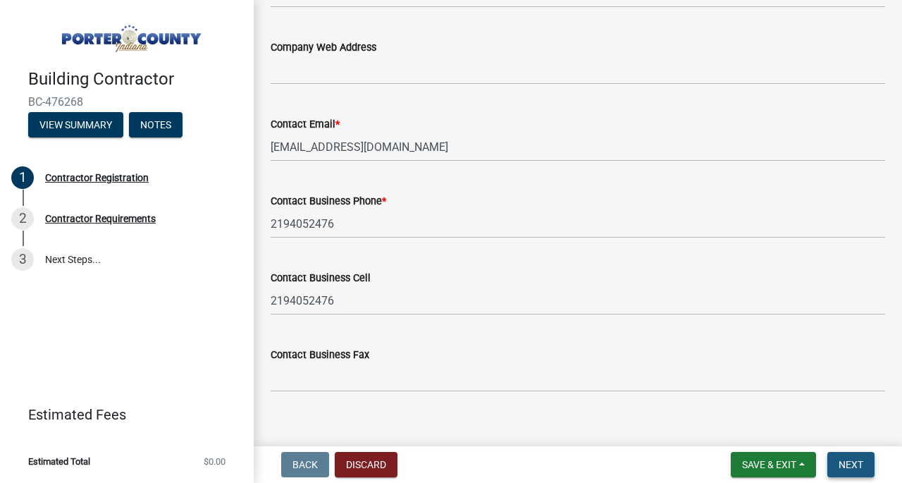
scroll to position [1222, 0]
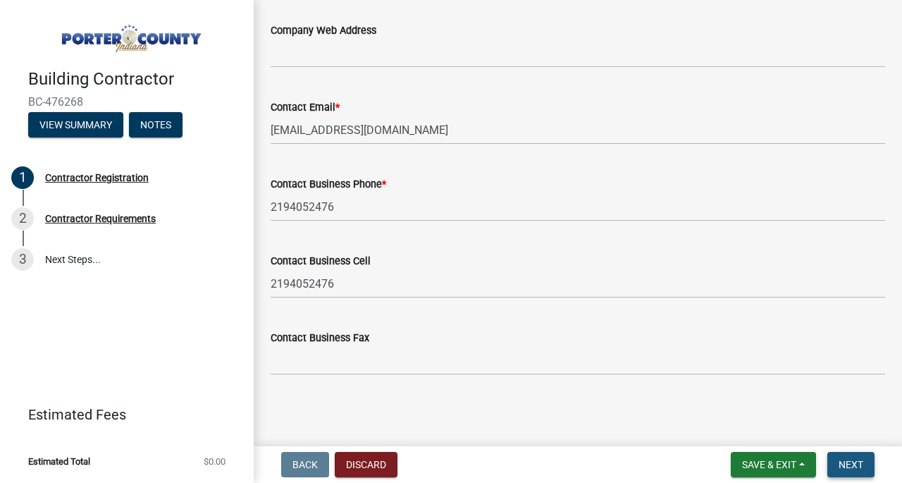
click at [843, 464] on span "Next" at bounding box center [851, 464] width 25 height 11
click at [781, 466] on span "Save & Exit" at bounding box center [769, 464] width 54 height 11
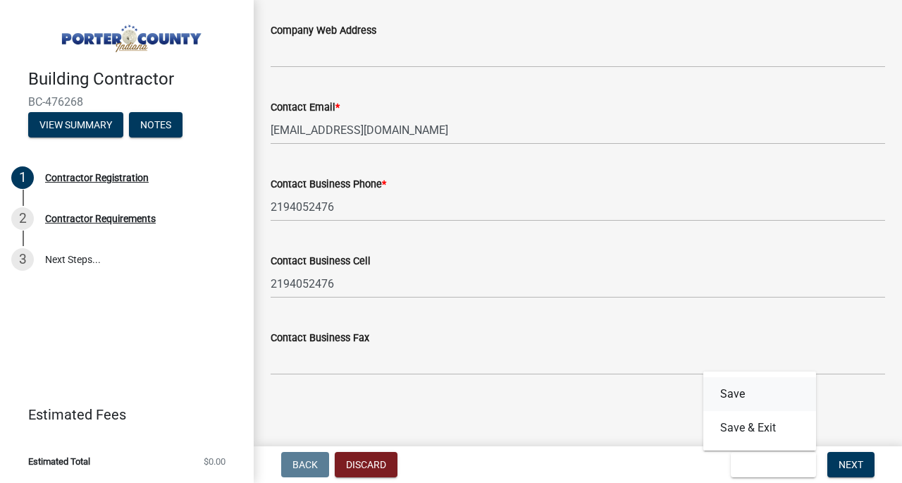
click at [757, 398] on button "Save" at bounding box center [759, 394] width 113 height 34
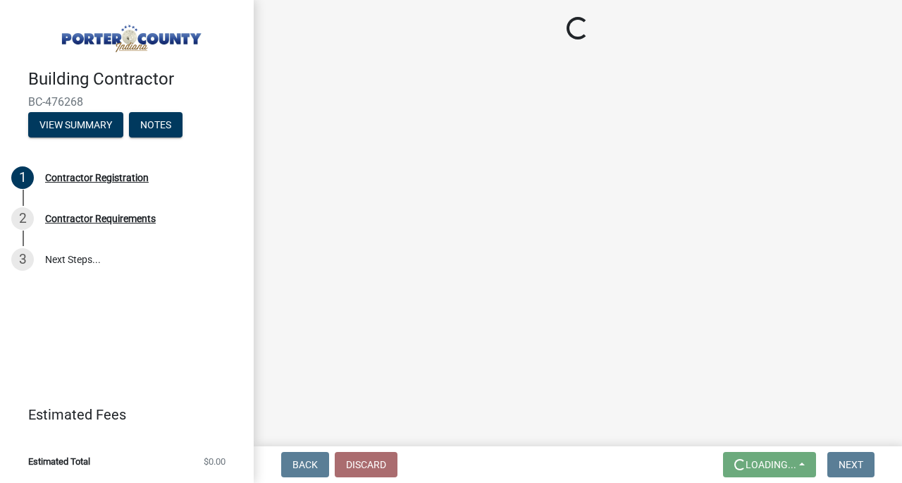
scroll to position [0, 0]
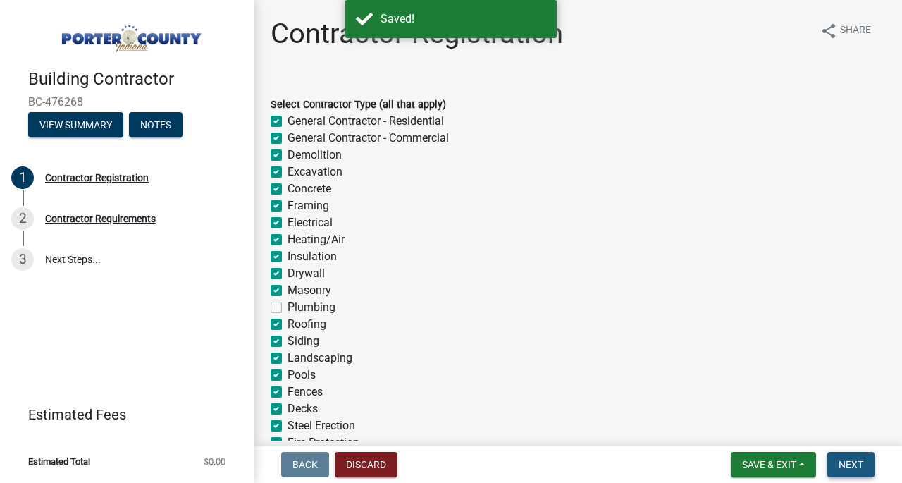
click at [837, 459] on button "Next" at bounding box center [850, 464] width 47 height 25
click at [782, 461] on span "Save & Exit" at bounding box center [769, 464] width 54 height 11
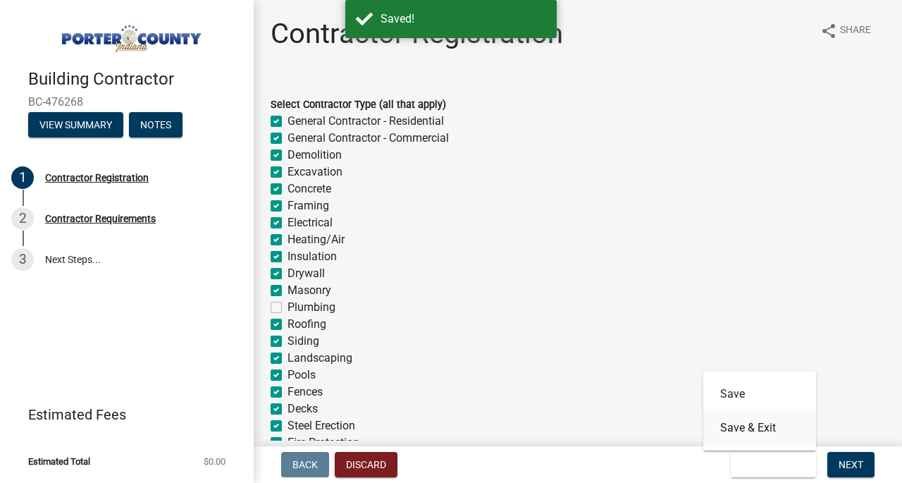
click at [772, 439] on button "Save & Exit" at bounding box center [759, 428] width 113 height 34
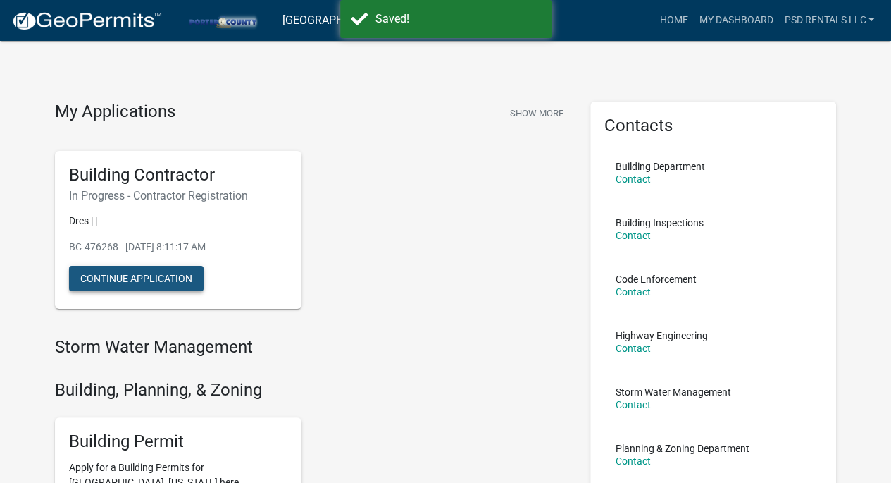
click at [170, 278] on button "Continue Application" at bounding box center [136, 278] width 135 height 25
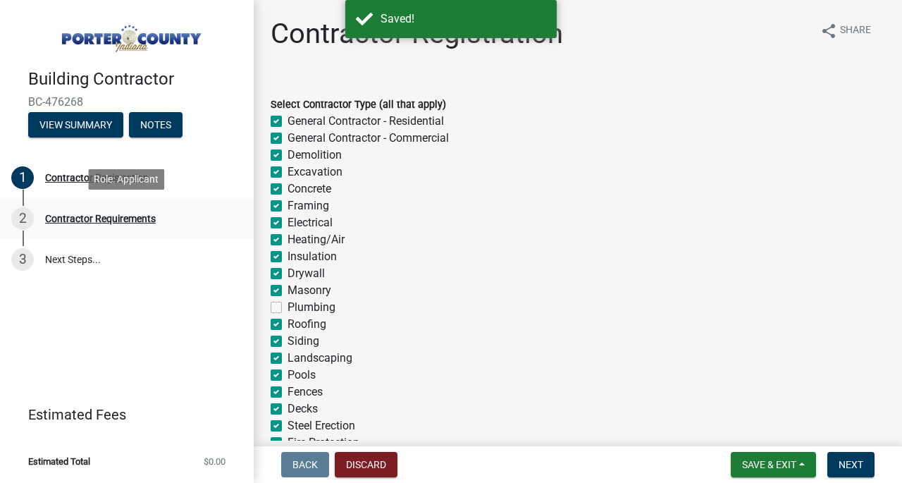
click at [112, 233] on link "2 Contractor Requirements" at bounding box center [127, 218] width 254 height 41
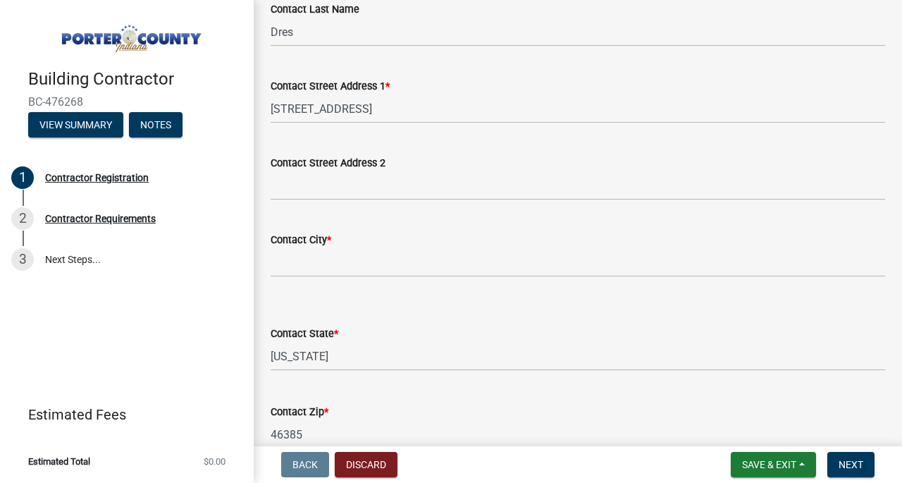
scroll to position [747, 0]
click at [396, 271] on input "Contact City *" at bounding box center [578, 262] width 614 height 29
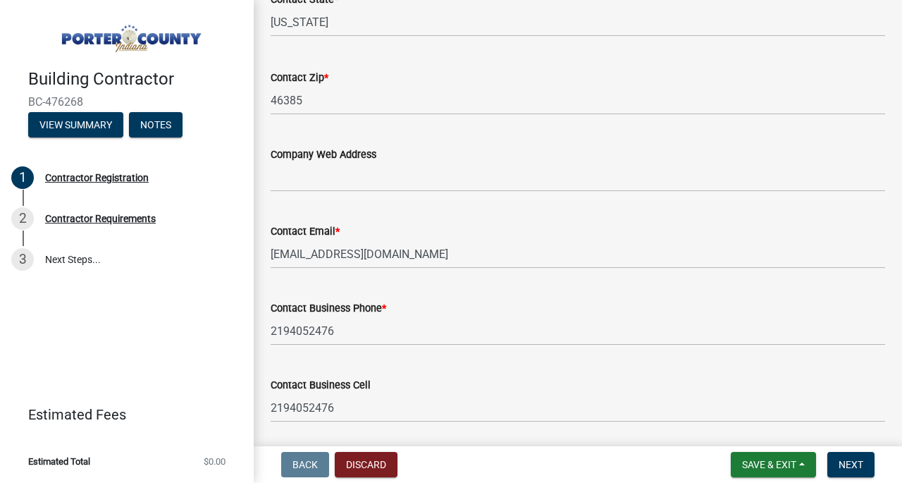
scroll to position [1205, 0]
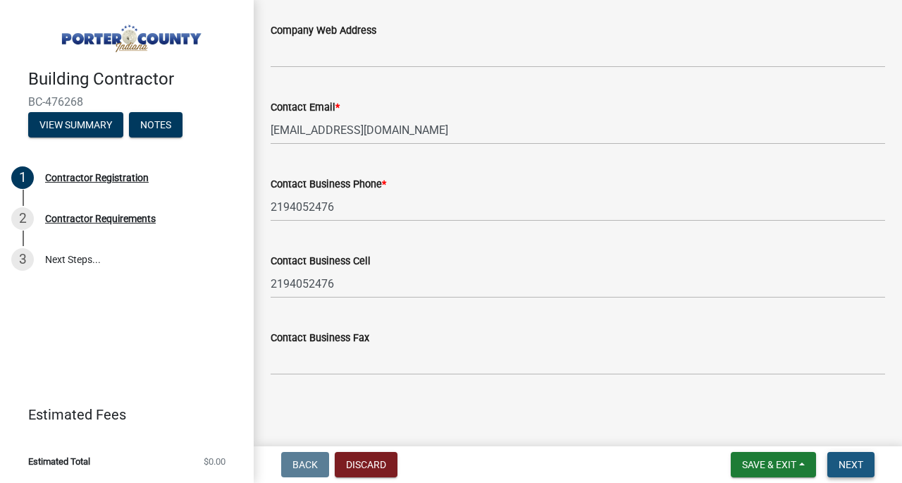
click at [853, 457] on button "Next" at bounding box center [850, 464] width 47 height 25
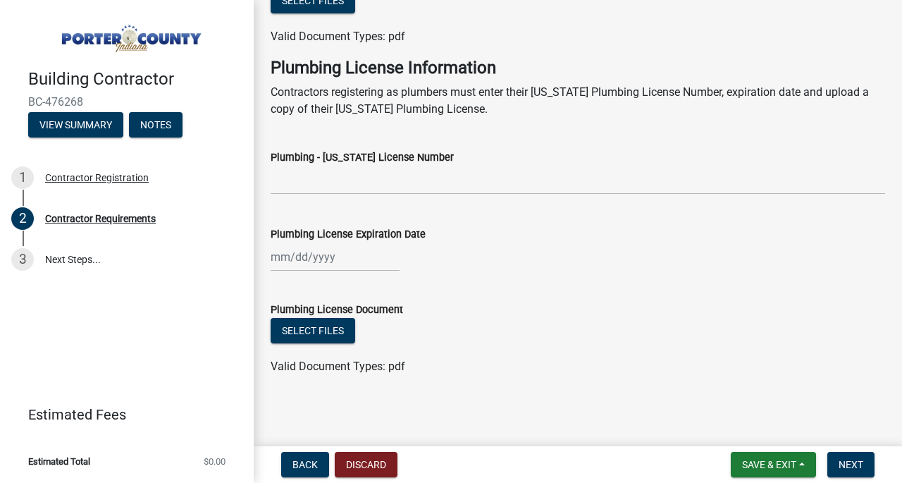
scroll to position [730, 0]
click at [141, 180] on div "Contractor Registration" at bounding box center [97, 178] width 104 height 10
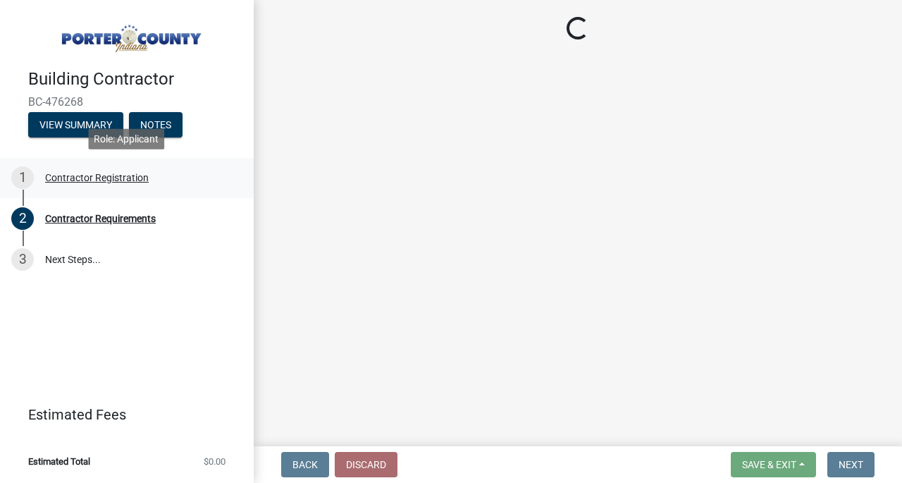
scroll to position [0, 0]
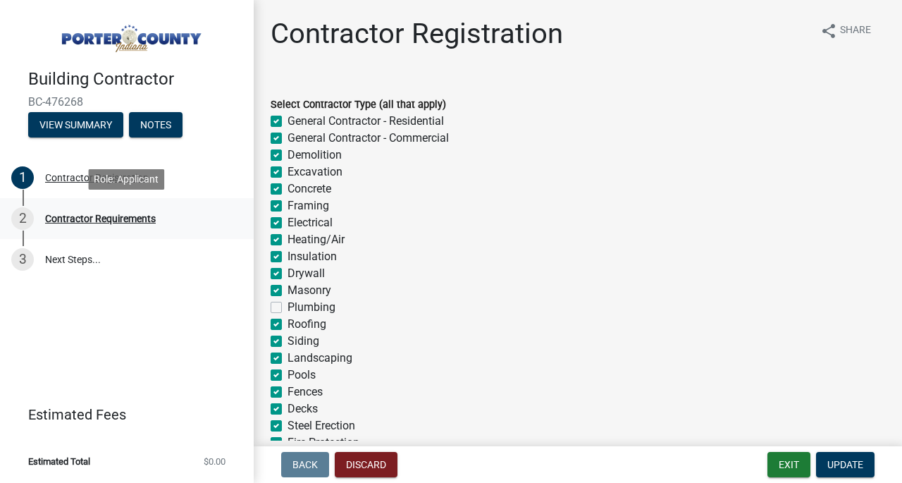
click at [131, 214] on div "Contractor Requirements" at bounding box center [100, 219] width 111 height 10
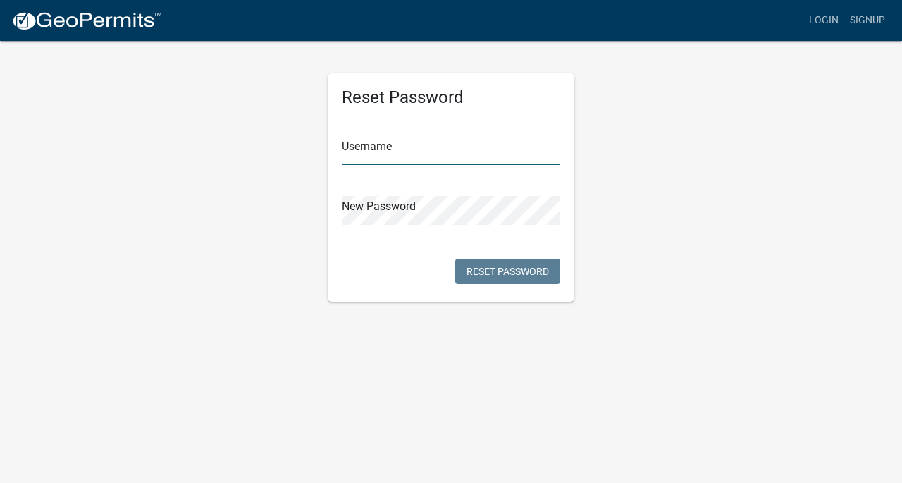
type input "PSD Rentals LLC"
click at [509, 279] on button "Reset Password" at bounding box center [507, 271] width 105 height 25
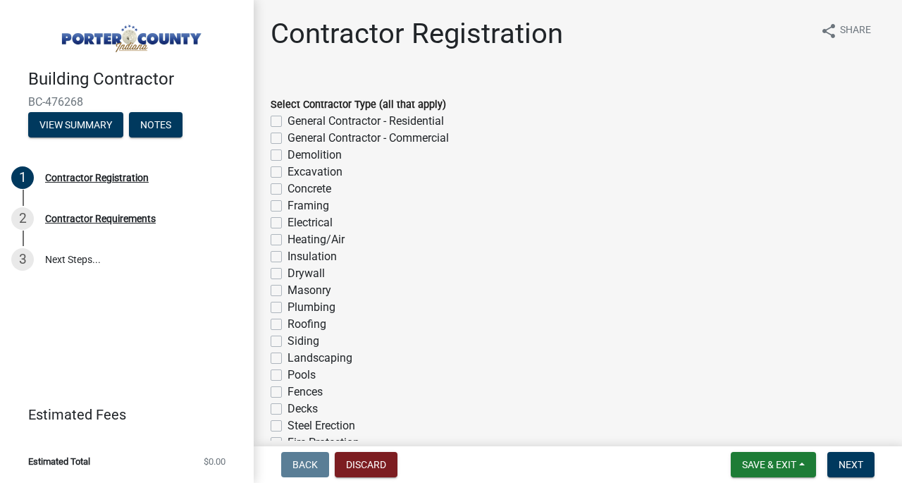
click at [311, 468] on nav "Back Discard Save & Exit Save Save & Exit Next" at bounding box center [578, 464] width 648 height 37
